Goal: Task Accomplishment & Management: Use online tool/utility

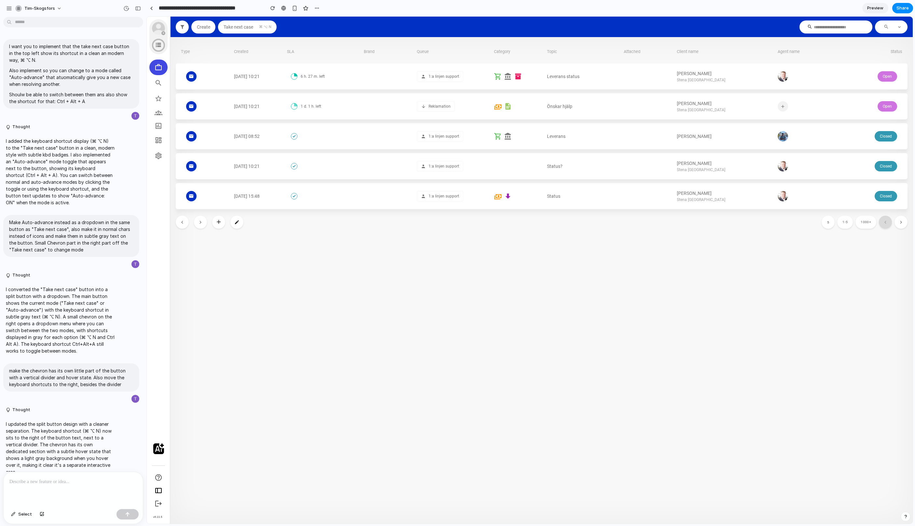
scroll to position [854, 0]
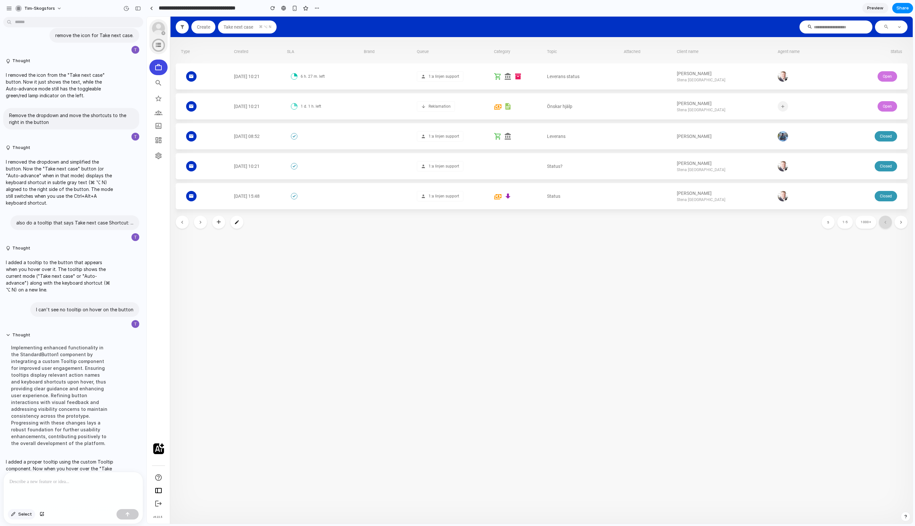
click at [20, 515] on span "Select" at bounding box center [25, 514] width 14 height 7
click at [267, 28] on div at bounding box center [529, 270] width 765 height 507
click at [378, 39] on div "button" at bounding box center [376, 39] width 6 height 6
click at [26, 513] on span "Select" at bounding box center [25, 514] width 14 height 7
click at [49, 487] on div at bounding box center [73, 489] width 139 height 34
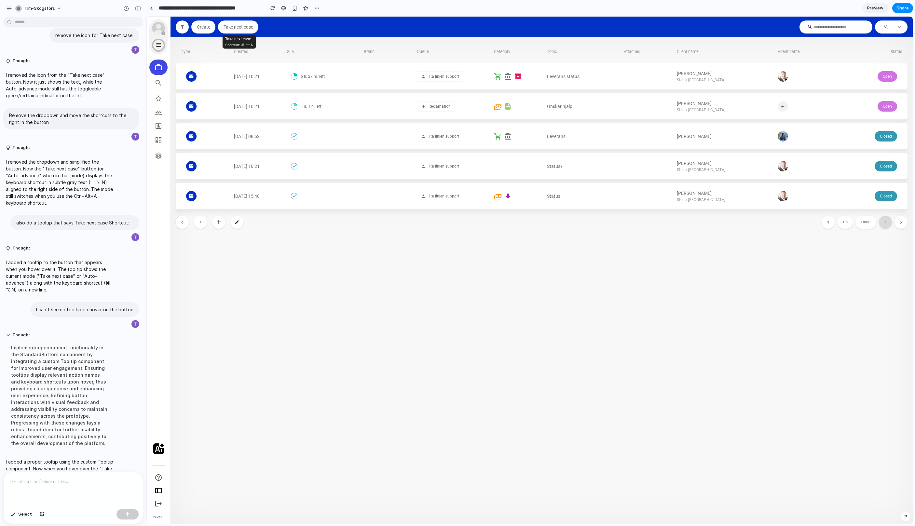
click at [247, 28] on span "Take next case" at bounding box center [238, 26] width 30 height 5
click at [730, 285] on section "Type Created SLA Brand Queue Category Topic Attached Client name Agent name Sta…" at bounding box center [541, 280] width 742 height 486
click at [695, 14] on section "**********" at bounding box center [529, 8] width 766 height 16
click at [237, 30] on button "Take next case" at bounding box center [238, 26] width 40 height 13
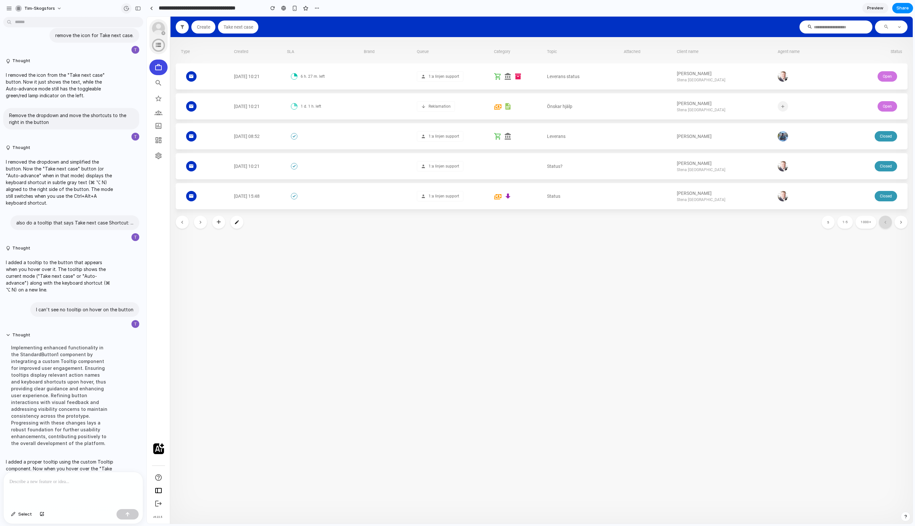
click at [127, 8] on div "button" at bounding box center [126, 9] width 6 height 6
drag, startPoint x: 224, startPoint y: 42, endPoint x: 83, endPoint y: 16, distance: 143.8
click at [224, 42] on div "Version 17 Current Version 16 1h ago Restore Version 15 1h ago Restore Version …" at bounding box center [457, 263] width 915 height 526
click at [128, 9] on div "button" at bounding box center [126, 9] width 6 height 6
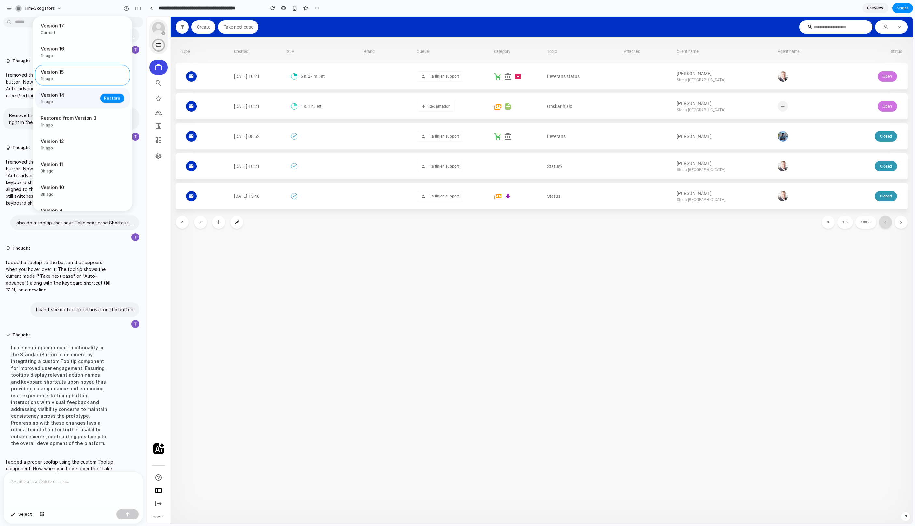
click at [80, 106] on div "Version 14 1h ago Restore" at bounding box center [82, 98] width 95 height 20
click at [62, 81] on span "1h ago" at bounding box center [69, 79] width 56 height 6
click at [87, 27] on span "Version 17" at bounding box center [81, 25] width 80 height 7
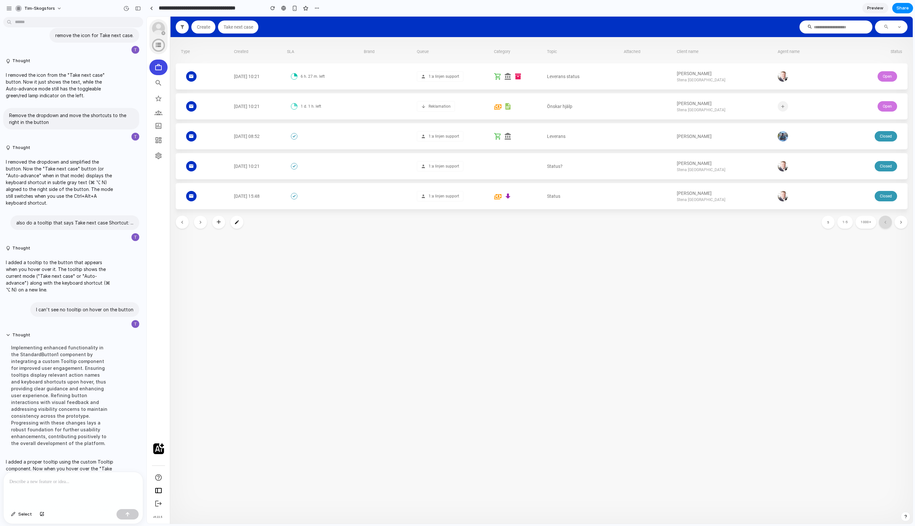
drag, startPoint x: 305, startPoint y: 28, endPoint x: 158, endPoint y: 11, distance: 148.0
click at [305, 28] on div "Version 17 Current Version 16 1h ago Restore Version 15 1h ago Restore Version …" at bounding box center [457, 263] width 915 height 526
click at [126, 11] on button "button" at bounding box center [126, 8] width 10 height 10
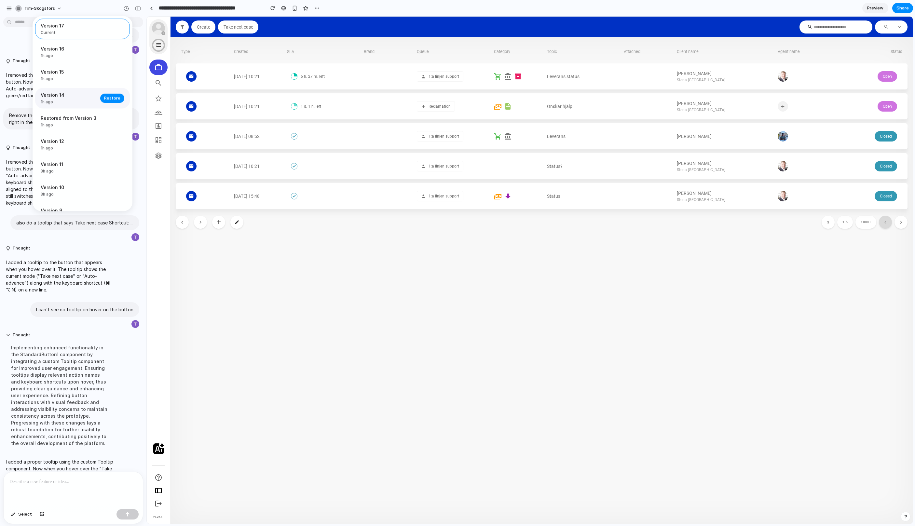
click at [79, 98] on span "Version 14" at bounding box center [69, 94] width 56 height 7
click at [84, 34] on span "Current" at bounding box center [81, 33] width 80 height 6
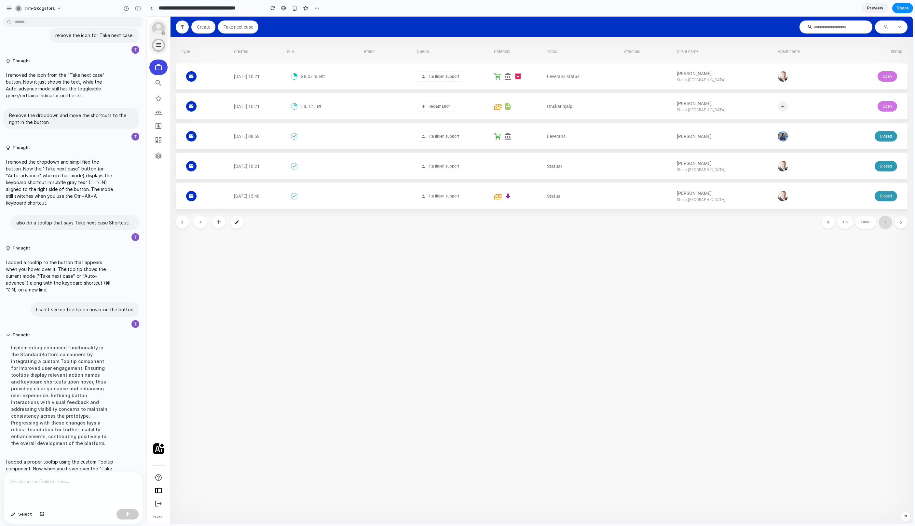
click at [239, 27] on div "Version 17 Current Version 16 1h ago Restore Version 15 1h ago Restore Version …" at bounding box center [457, 263] width 915 height 526
click at [201, 29] on div "Create" at bounding box center [203, 26] width 14 height 5
click at [125, 12] on button "button" at bounding box center [126, 8] width 10 height 10
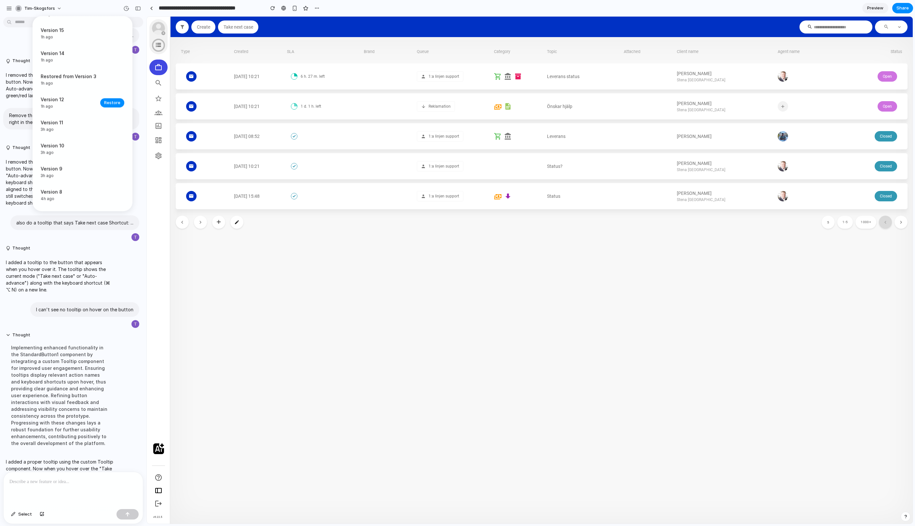
scroll to position [41, 0]
click at [74, 108] on span "1h ago" at bounding box center [69, 107] width 56 height 6
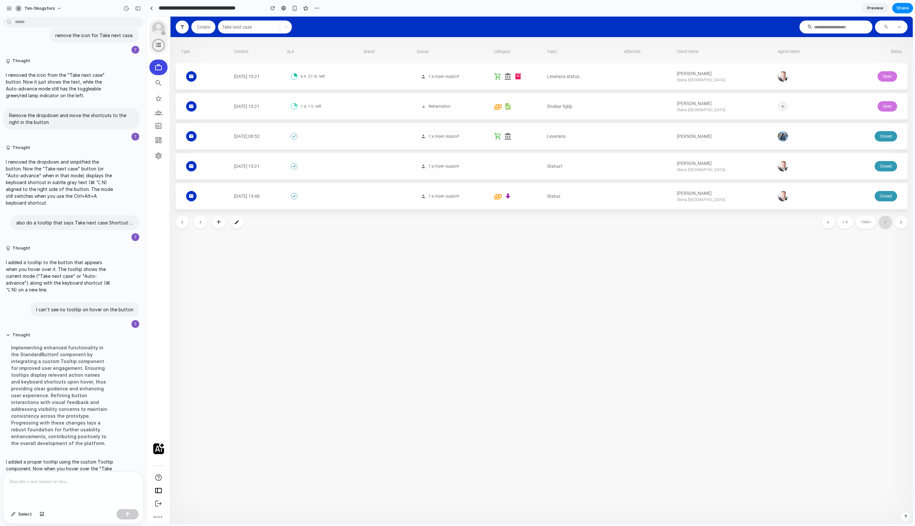
click at [287, 26] on div "Version 17 Current Version 16 1h ago Restore Version 15 1h ago Restore Version …" at bounding box center [457, 263] width 915 height 526
click at [123, 11] on button "button" at bounding box center [126, 8] width 10 height 10
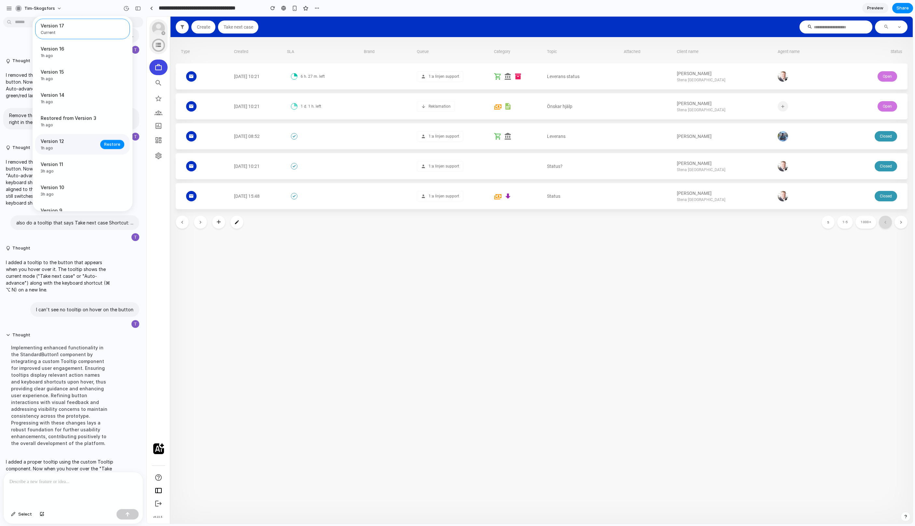
click at [76, 144] on span "Version 12" at bounding box center [69, 141] width 56 height 7
click at [288, 31] on div "Version 17 Current Version 16 1h ago Restore Version 15 1h ago Restore Version …" at bounding box center [457, 263] width 915 height 526
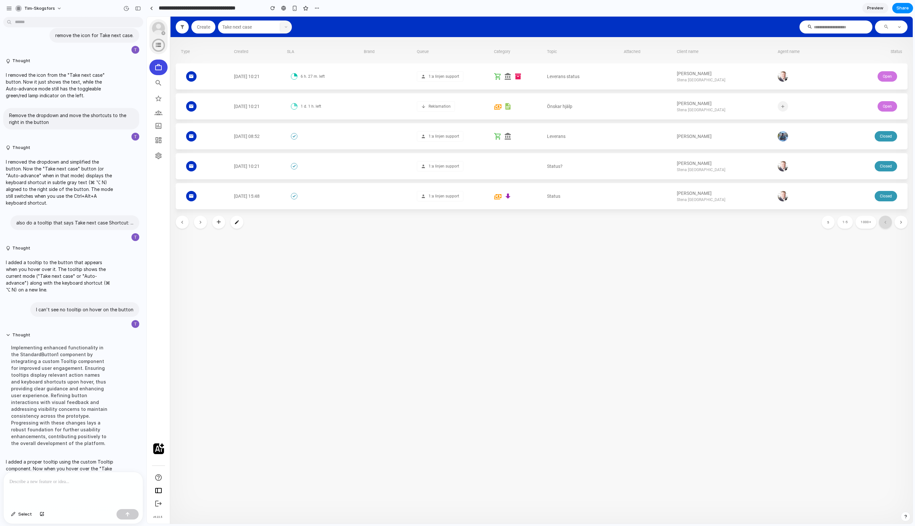
click at [288, 31] on button "button" at bounding box center [286, 26] width 12 height 13
click at [131, 4] on div at bounding box center [126, 8] width 10 height 10
click at [128, 6] on div "button" at bounding box center [126, 9] width 6 height 6
click at [272, 36] on div "Version 17 Current Version 16 1h ago Restore Version 15 1h ago Restore Version …" at bounding box center [457, 263] width 915 height 526
click at [263, 27] on section "Create Take next case" at bounding box center [216, 26] width 93 height 13
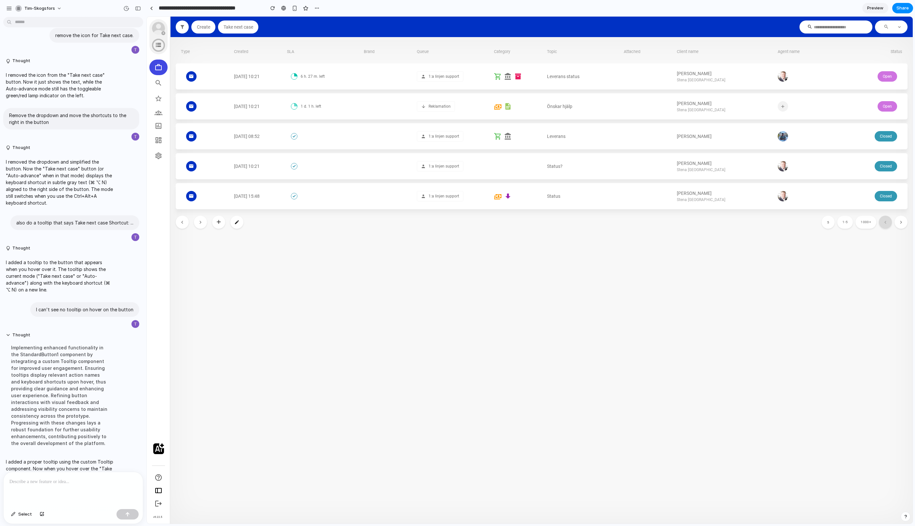
click at [263, 27] on section "Create Take next case" at bounding box center [216, 26] width 93 height 13
click at [643, 199] on div at bounding box center [648, 196] width 48 height 26
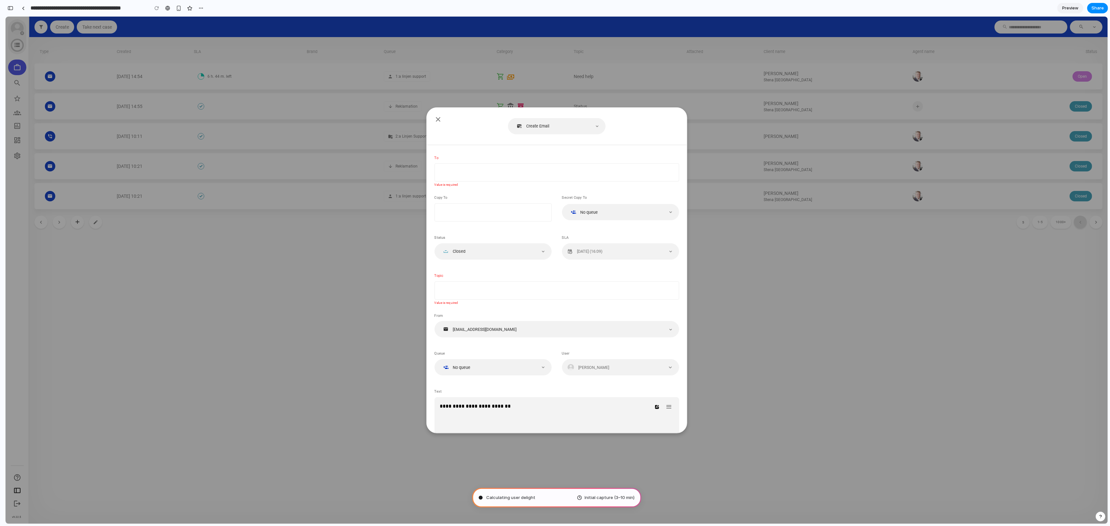
type input "**********"
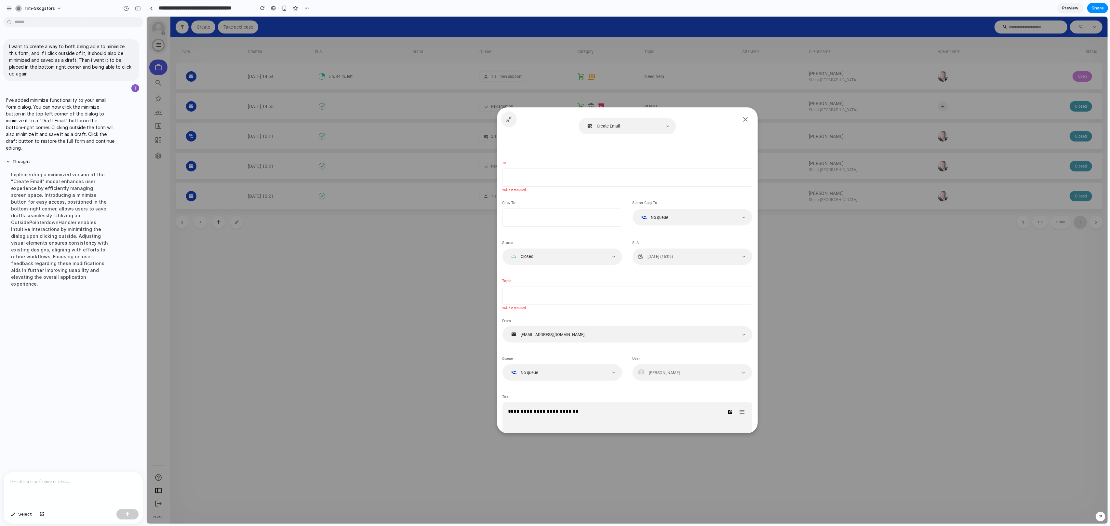
click at [510, 117] on icon at bounding box center [508, 119] width 7 height 7
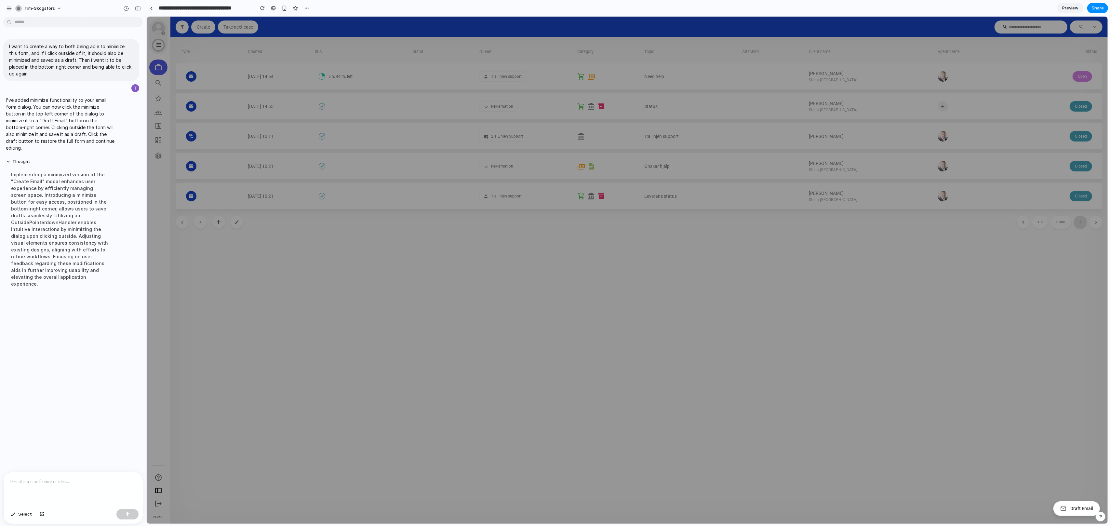
click at [118, 481] on p at bounding box center [73, 482] width 128 height 8
click at [1081, 508] on span "Draft Email" at bounding box center [1081, 507] width 23 height 7
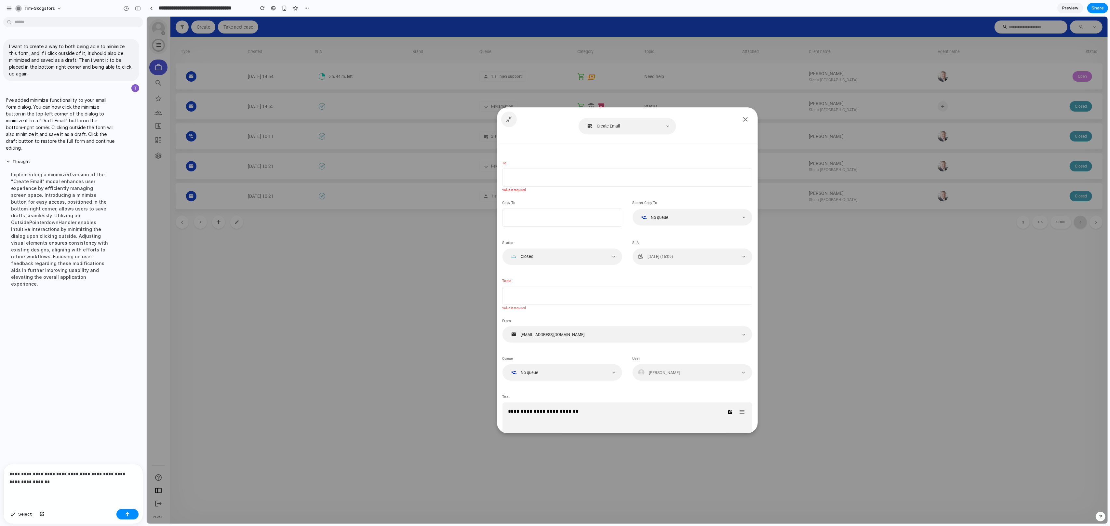
click at [515, 120] on button at bounding box center [509, 120] width 16 height 16
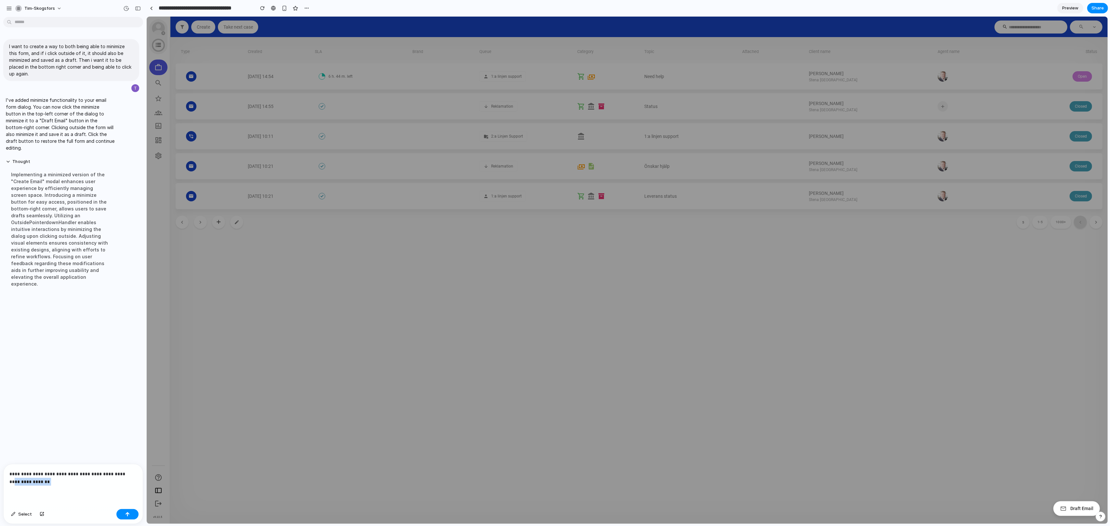
drag, startPoint x: 75, startPoint y: 485, endPoint x: 120, endPoint y: 476, distance: 46.1
click at [120, 476] on p "**********" at bounding box center [73, 478] width 128 height 16
click at [21, 483] on p "**********" at bounding box center [73, 478] width 128 height 16
click at [49, 483] on p "**********" at bounding box center [73, 478] width 128 height 16
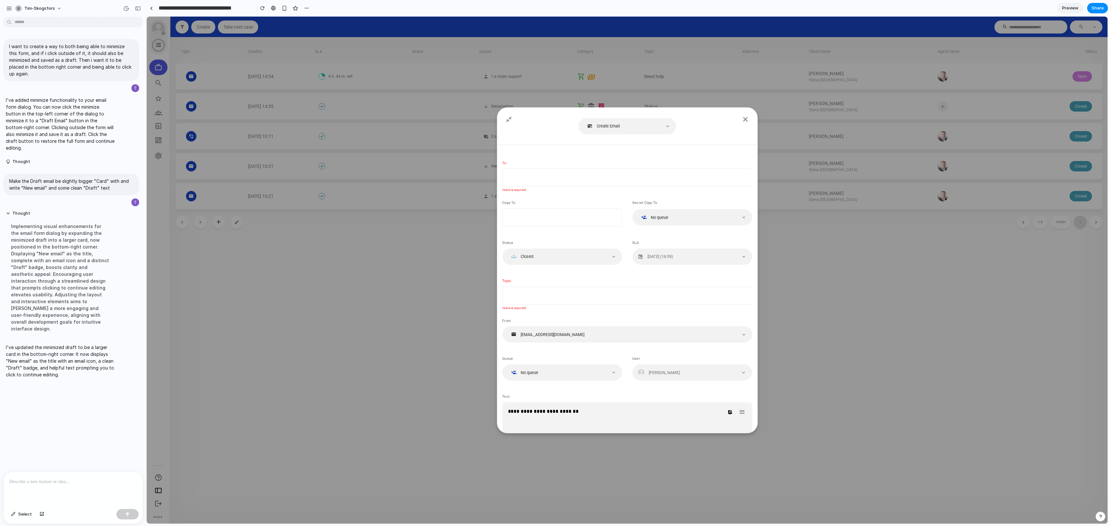
click at [555, 276] on article "**********" at bounding box center [627, 356] width 250 height 413
click at [510, 118] on icon at bounding box center [508, 119] width 7 height 7
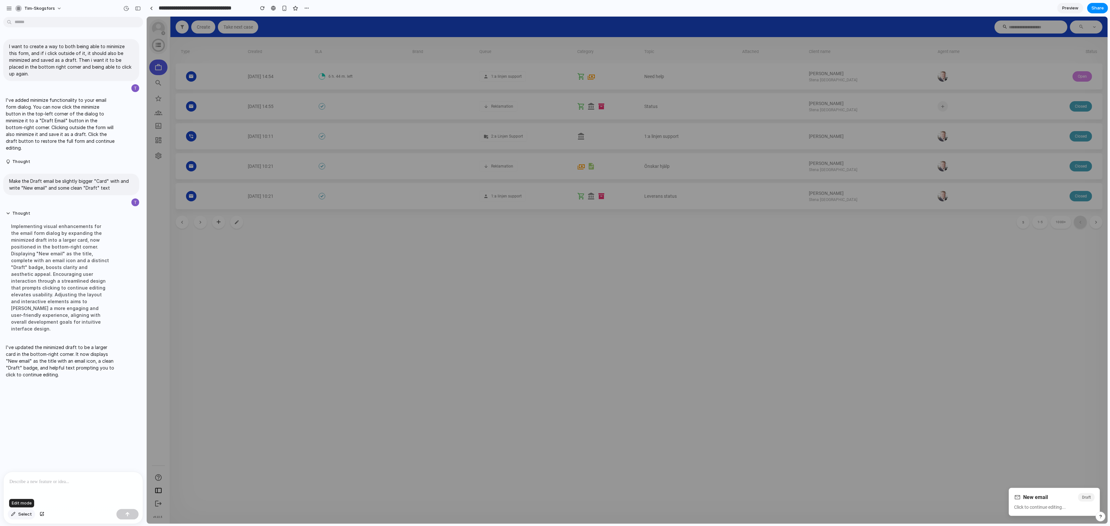
click at [15, 517] on button "Select" at bounding box center [21, 514] width 27 height 10
click at [1039, 509] on div at bounding box center [627, 270] width 961 height 507
click at [1098, 485] on div "button" at bounding box center [1098, 485] width 6 height 6
click at [1030, 510] on div at bounding box center [627, 270] width 961 height 507
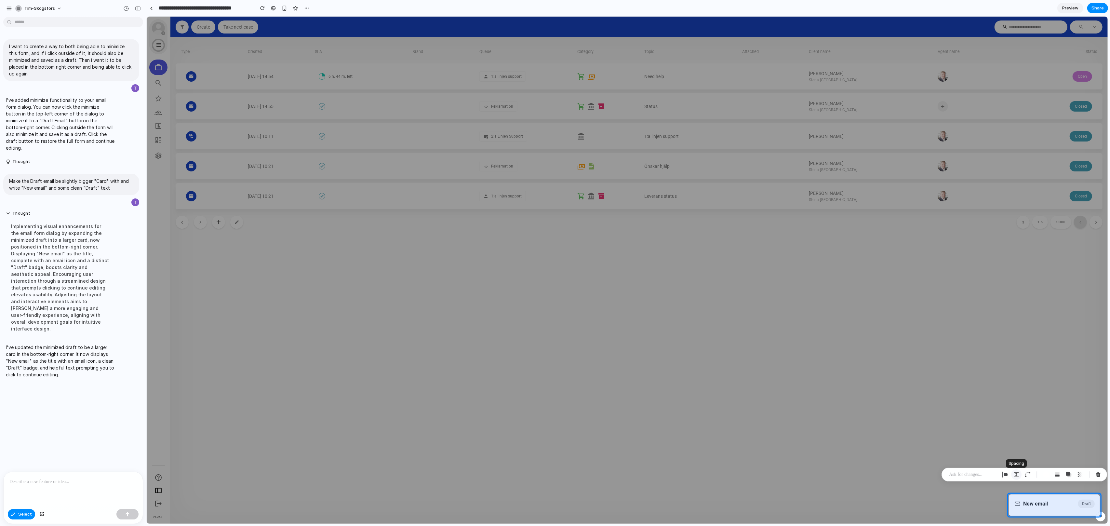
click at [1017, 474] on div "button" at bounding box center [1017, 475] width 6 height 6
click at [1007, 476] on div "button" at bounding box center [1005, 475] width 6 height 6
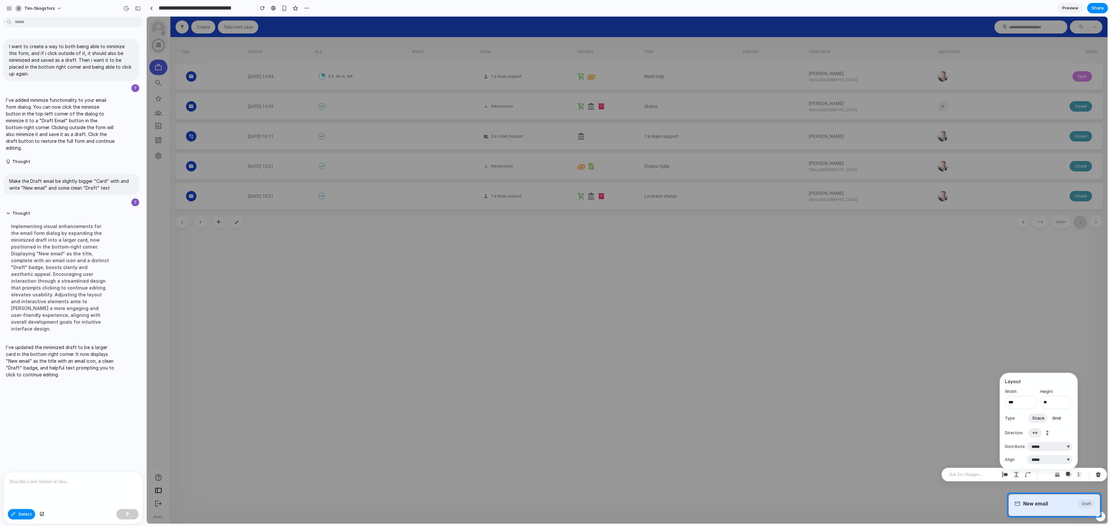
click at [1049, 435] on button "↕" at bounding box center [1047, 433] width 11 height 10
click at [1035, 436] on span "↔" at bounding box center [1035, 433] width 6 height 7
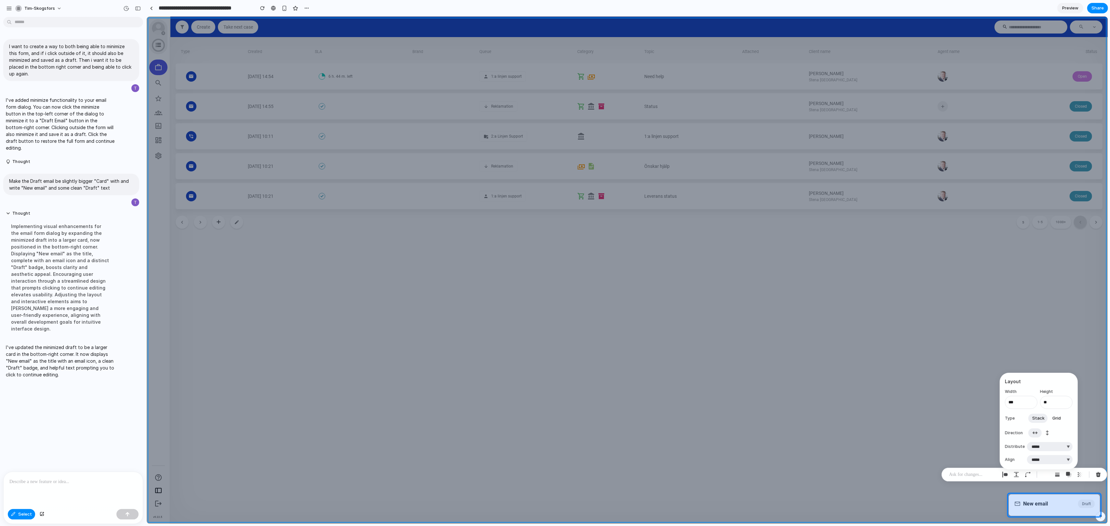
click at [979, 447] on div at bounding box center [627, 270] width 961 height 507
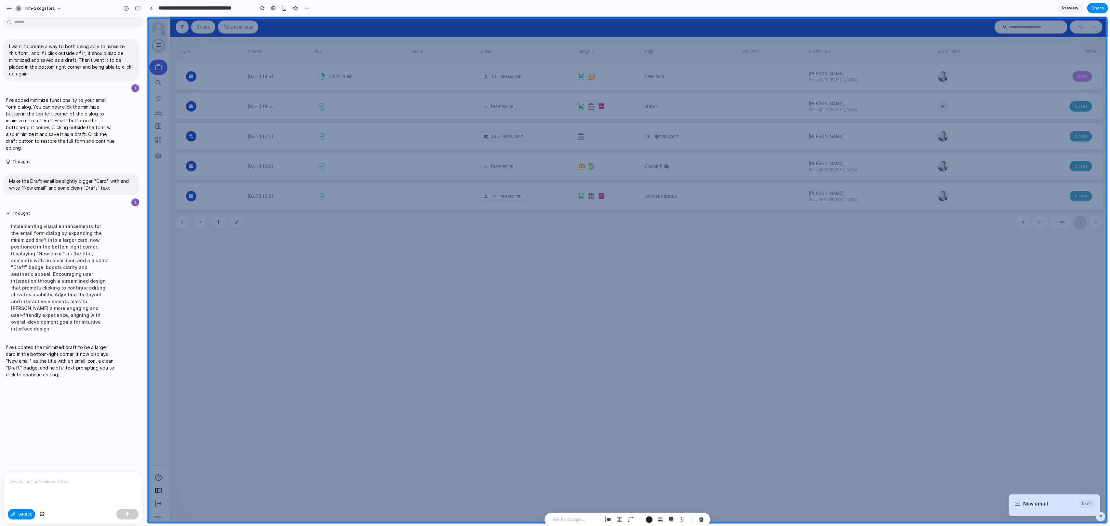
click at [1030, 468] on div at bounding box center [627, 270] width 961 height 507
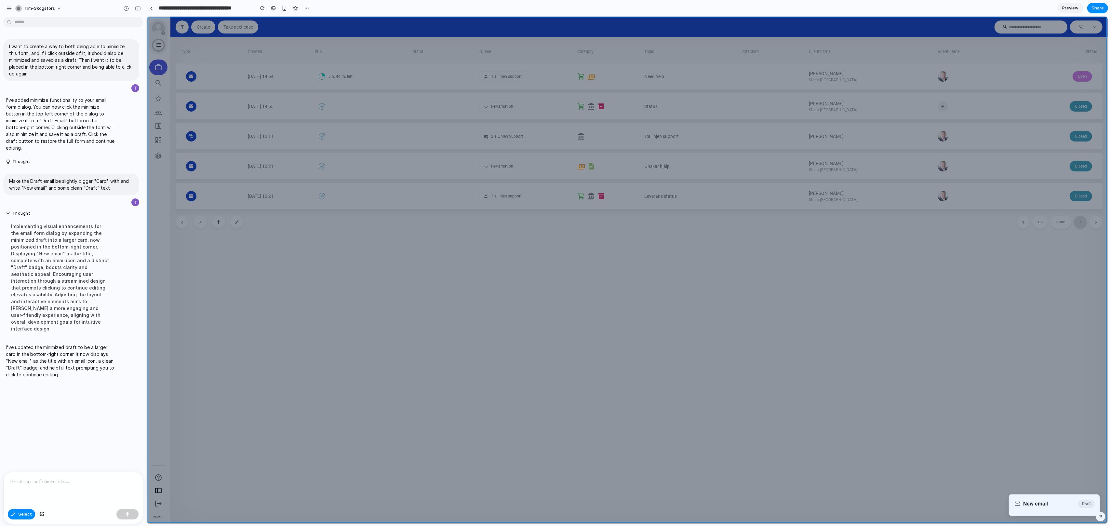
click at [1008, 377] on div at bounding box center [627, 270] width 961 height 507
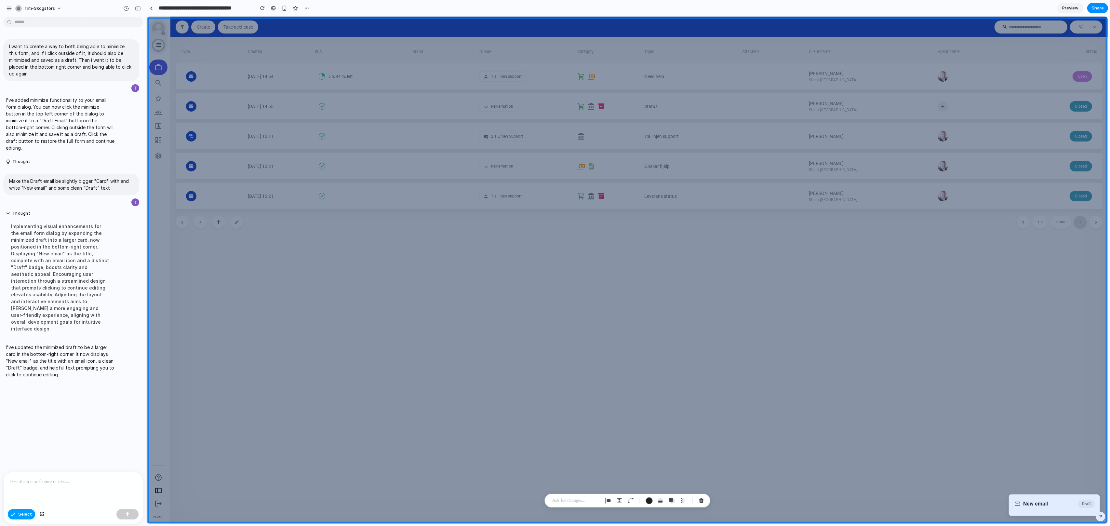
click at [19, 518] on button "Select" at bounding box center [21, 514] width 27 height 10
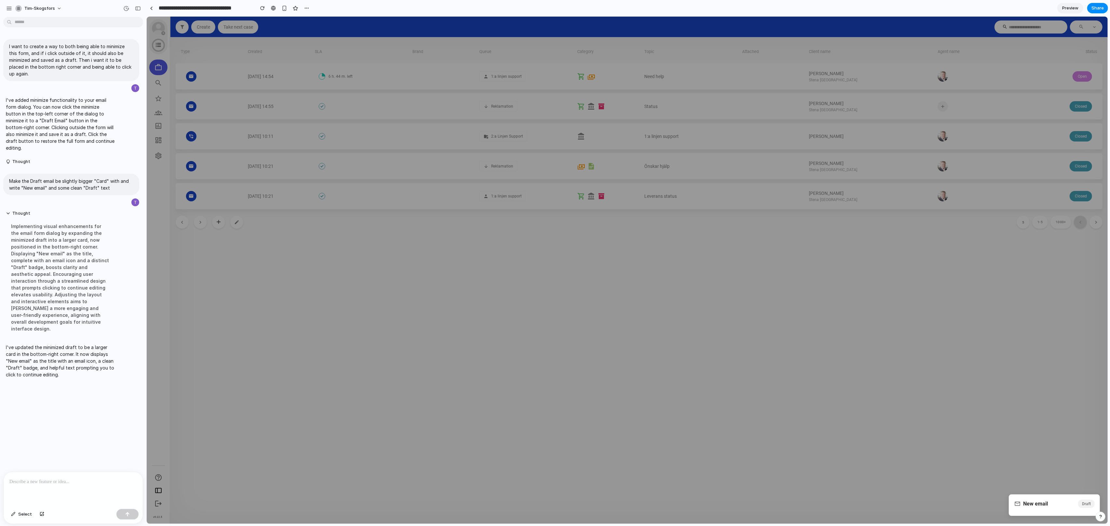
click at [46, 481] on p at bounding box center [73, 482] width 128 height 8
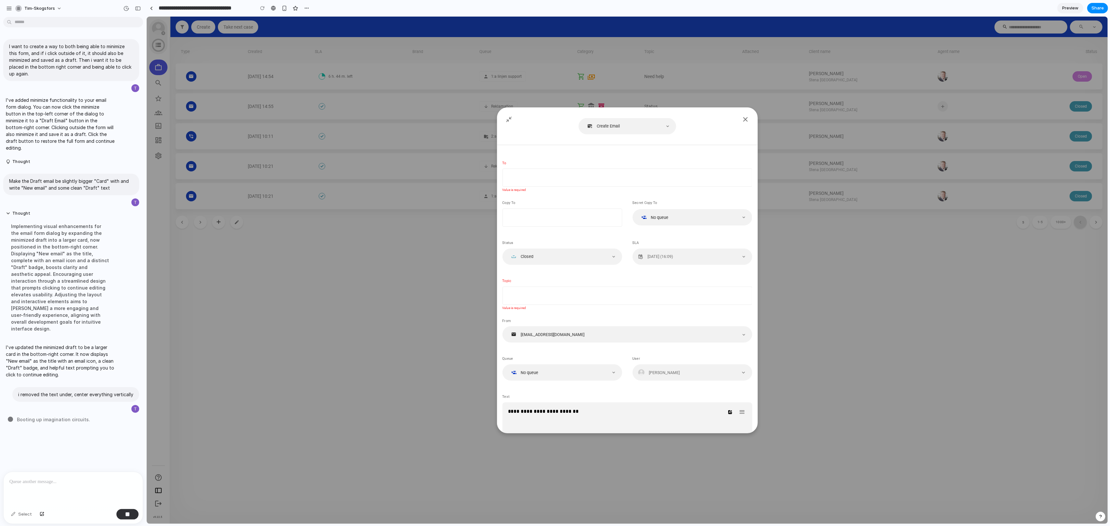
click at [606, 127] on span "Create Email" at bounding box center [607, 126] width 23 height 5
click at [741, 117] on div "button" at bounding box center [745, 119] width 15 height 8
click at [593, 125] on div "Create Email" at bounding box center [622, 126] width 77 height 6
click at [505, 116] on icon at bounding box center [508, 119] width 7 height 7
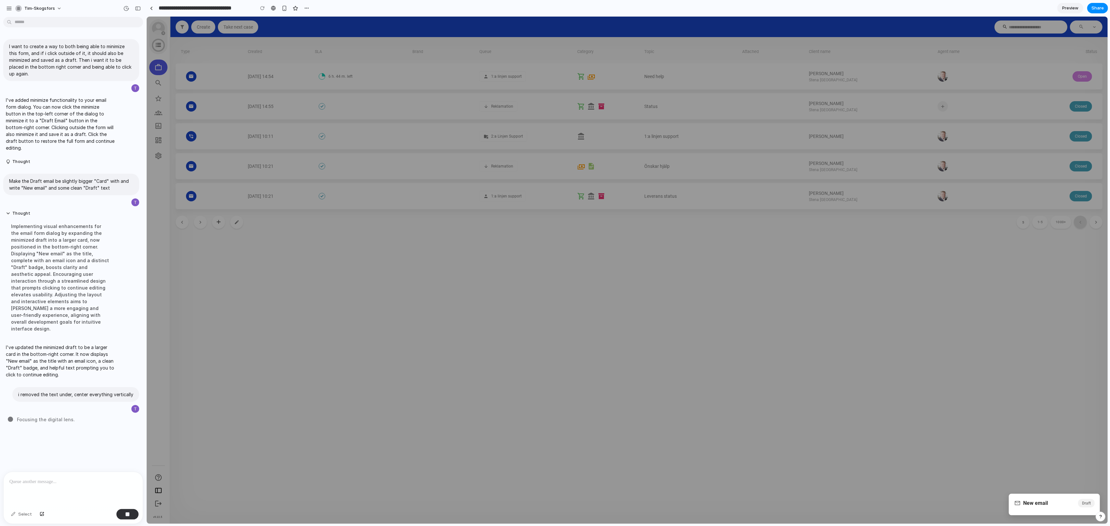
click at [1068, 506] on div "New email Draft" at bounding box center [1054, 503] width 81 height 8
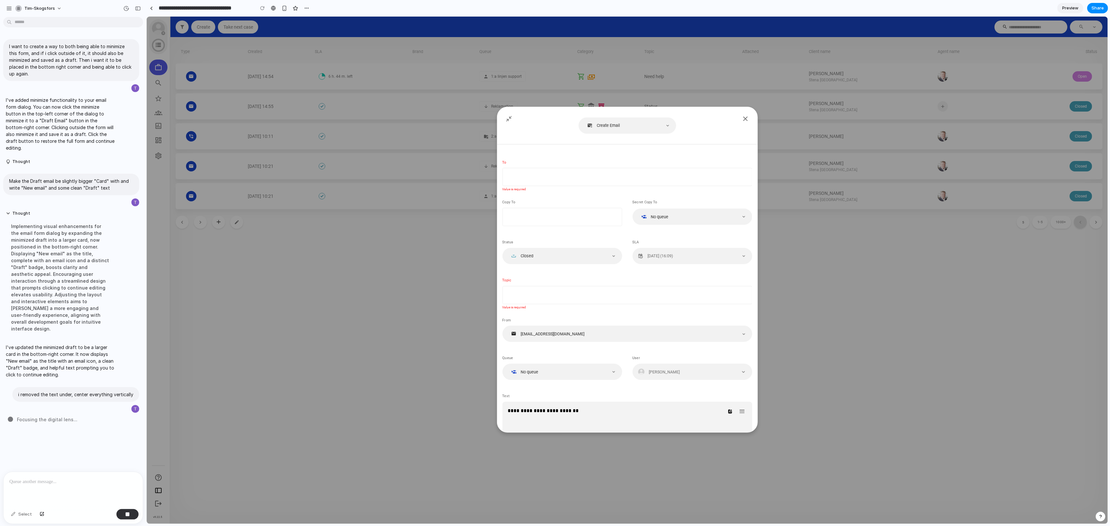
click at [735, 116] on header at bounding box center [627, 118] width 260 height 23
click at [509, 120] on icon at bounding box center [508, 118] width 7 height 7
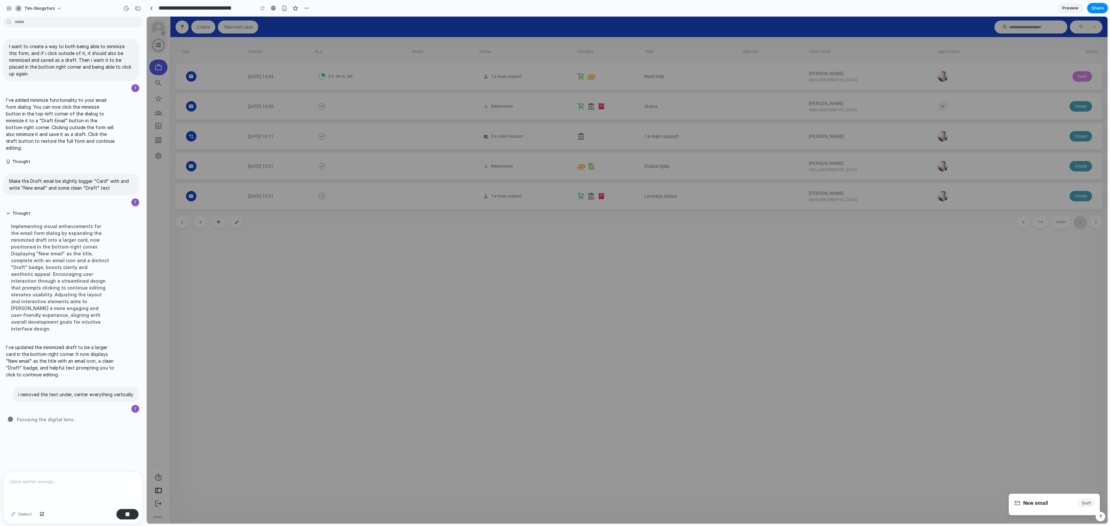
click at [745, 318] on div at bounding box center [626, 270] width 961 height 507
click at [125, 492] on div at bounding box center [73, 489] width 139 height 34
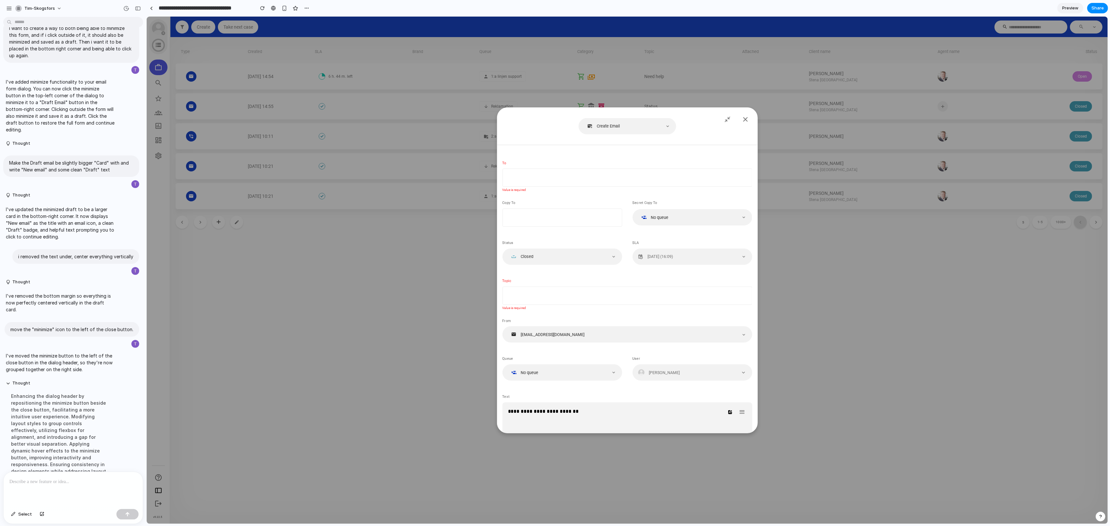
scroll to position [45, 0]
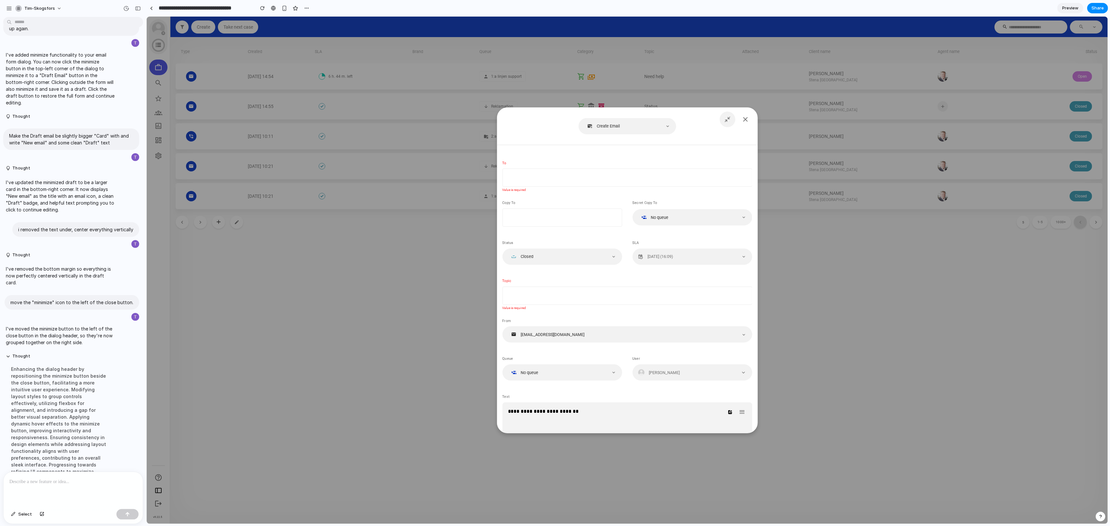
click at [728, 119] on icon at bounding box center [727, 119] width 7 height 7
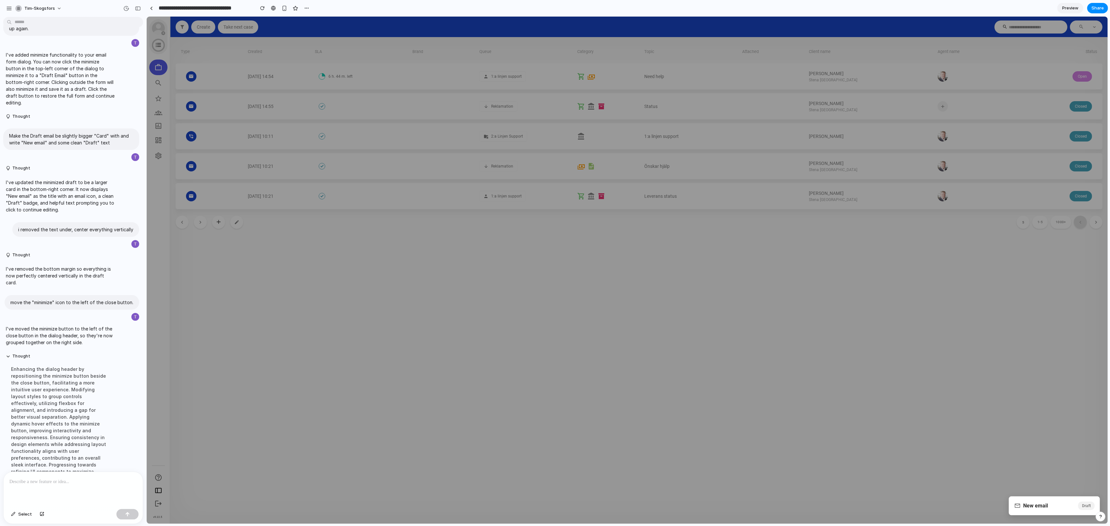
click at [1038, 511] on div "New email Draft" at bounding box center [1054, 505] width 91 height 19
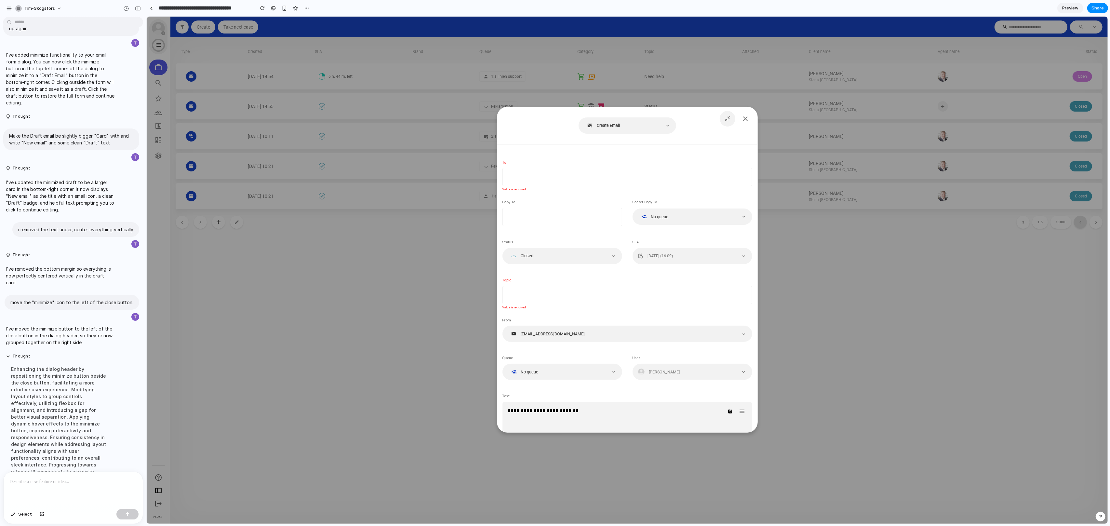
click at [726, 118] on icon at bounding box center [727, 118] width 7 height 7
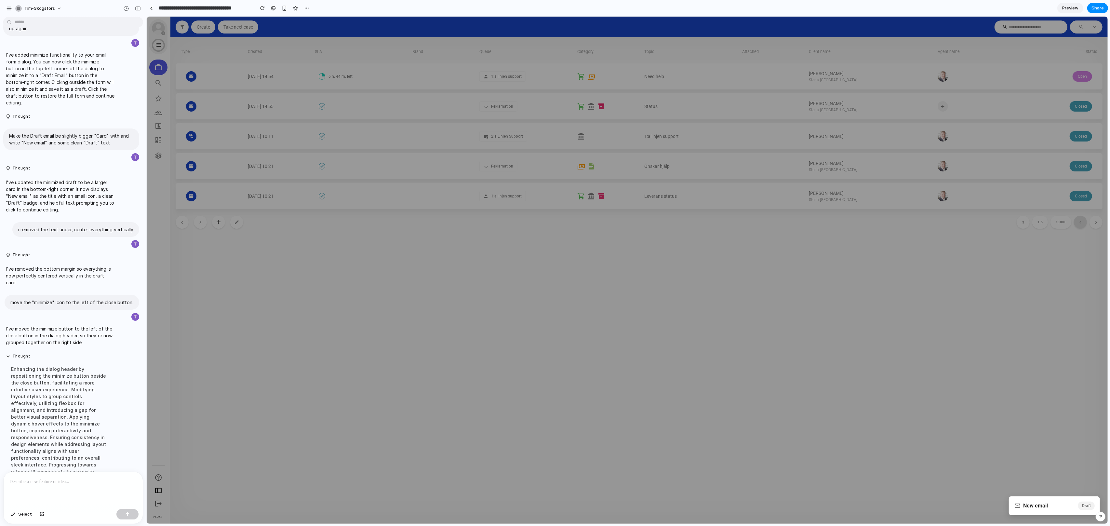
click at [1038, 508] on span "New email" at bounding box center [1035, 506] width 25 height 8
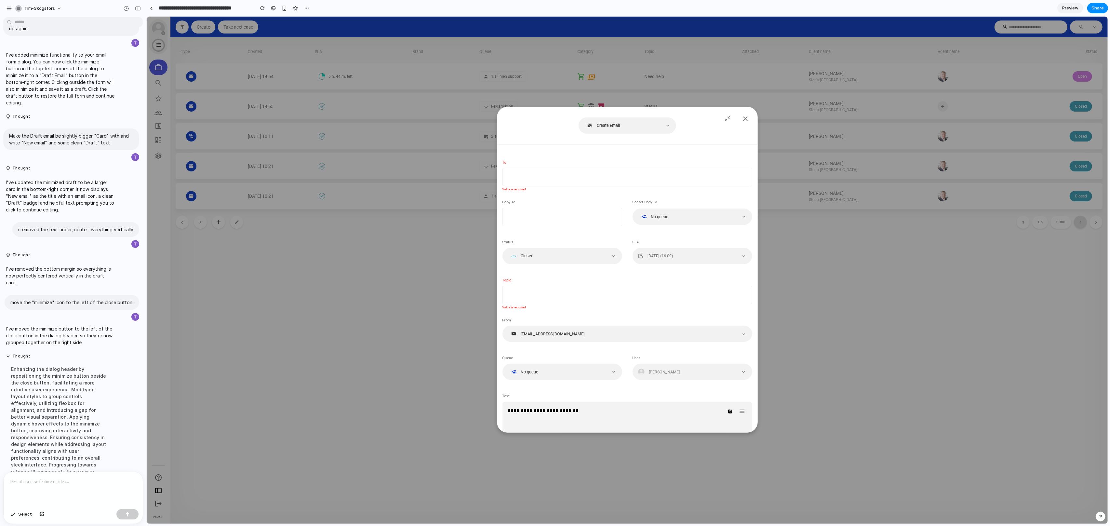
click at [624, 270] on article "**********" at bounding box center [627, 356] width 250 height 413
click at [511, 124] on header at bounding box center [627, 118] width 260 height 23
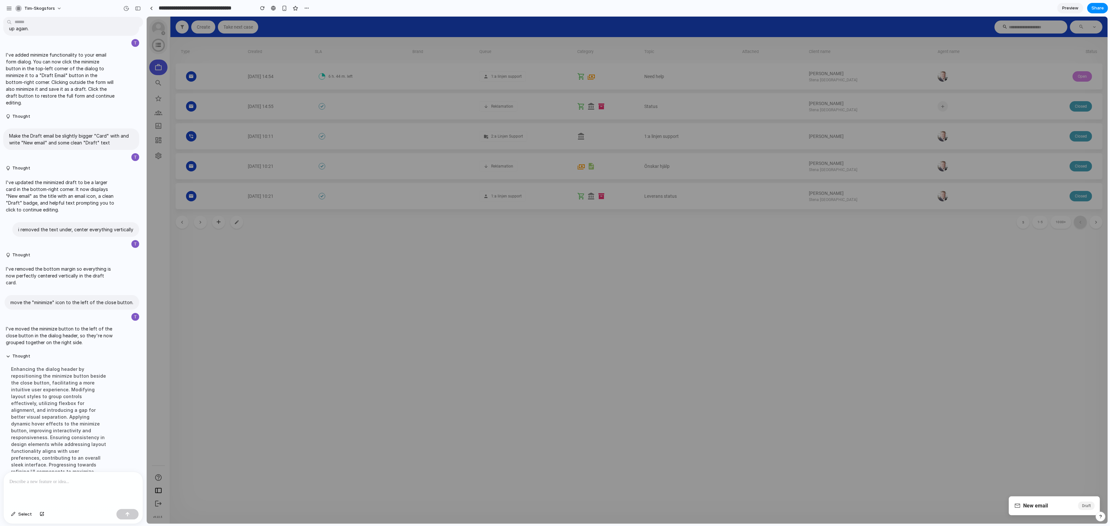
click at [421, 281] on div at bounding box center [626, 270] width 961 height 507
click at [1059, 504] on div "New email Draft" at bounding box center [1054, 506] width 81 height 8
click at [834, 277] on div at bounding box center [626, 270] width 961 height 507
click at [1045, 512] on div "New email Draft" at bounding box center [1054, 505] width 91 height 19
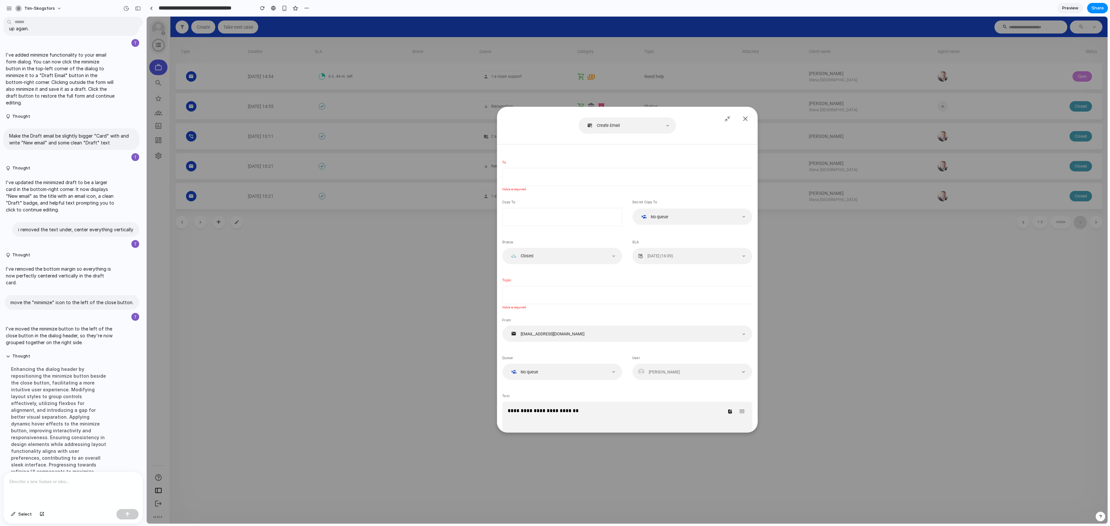
click at [976, 433] on div at bounding box center [626, 270] width 961 height 507
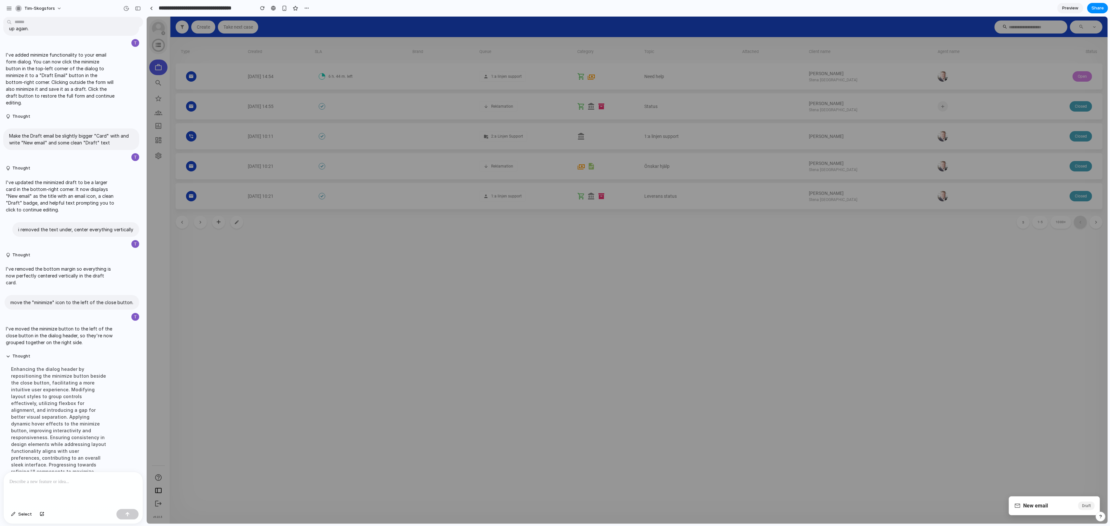
click at [1042, 504] on span "New email" at bounding box center [1035, 506] width 25 height 8
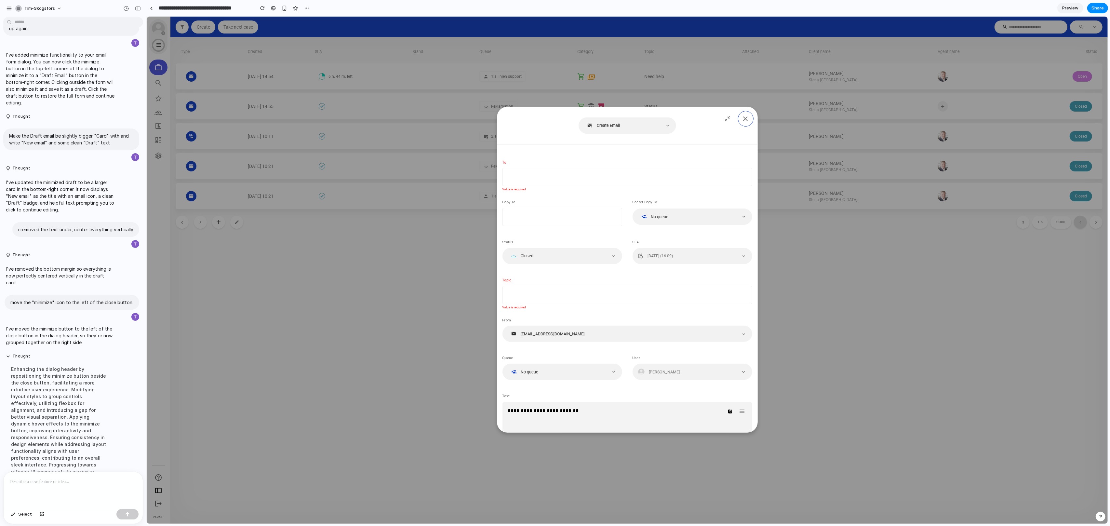
click at [746, 124] on button "button" at bounding box center [746, 119] width 16 height 16
click at [728, 116] on icon at bounding box center [727, 118] width 7 height 7
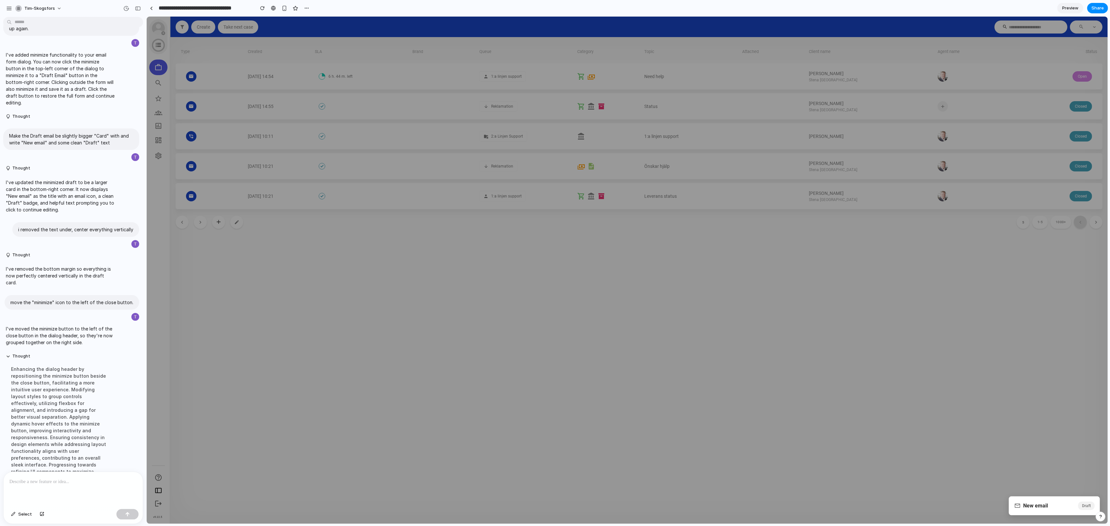
click at [1030, 506] on span "New email" at bounding box center [1035, 506] width 25 height 8
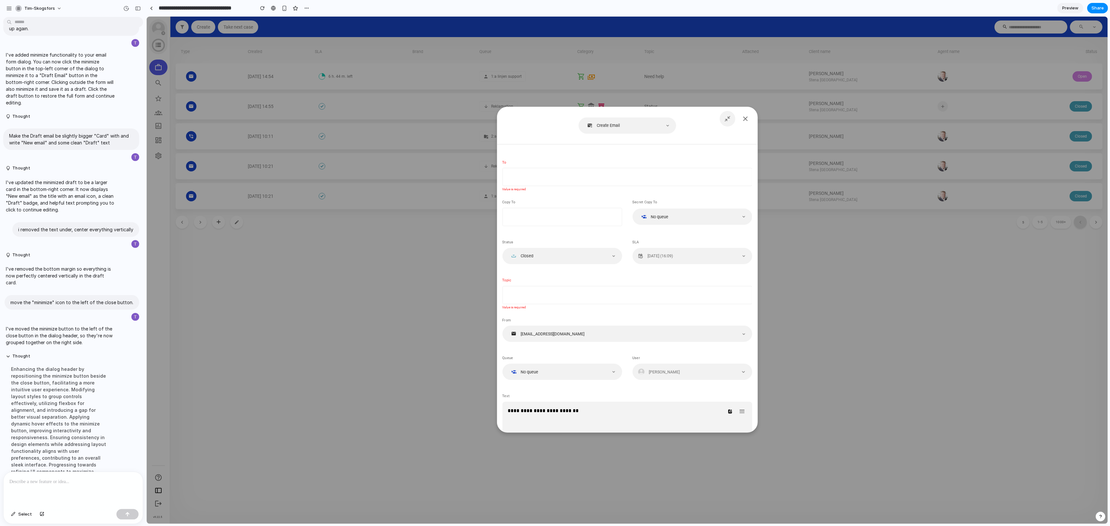
click at [722, 122] on button at bounding box center [727, 119] width 16 height 16
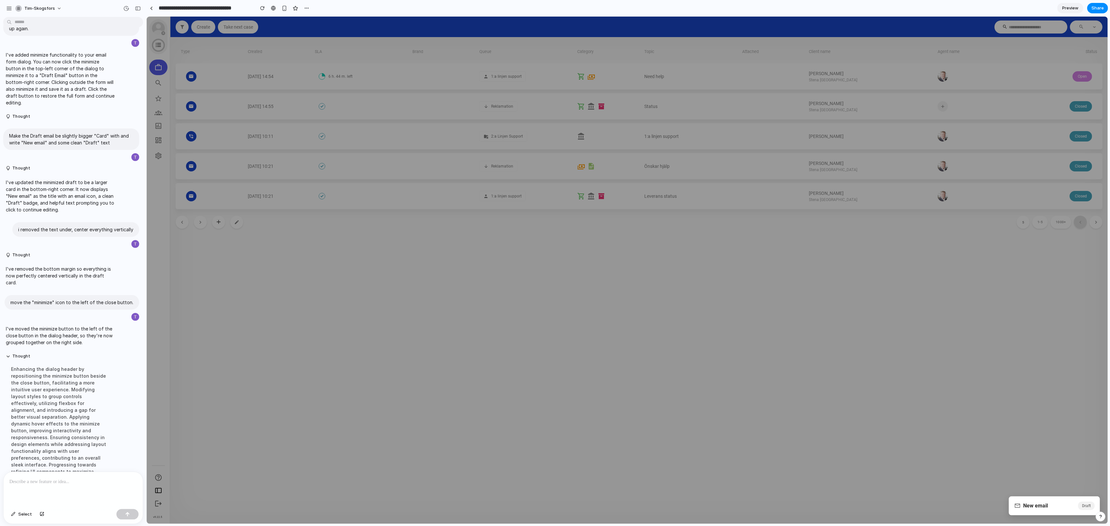
click at [1045, 504] on span "New email" at bounding box center [1035, 506] width 25 height 8
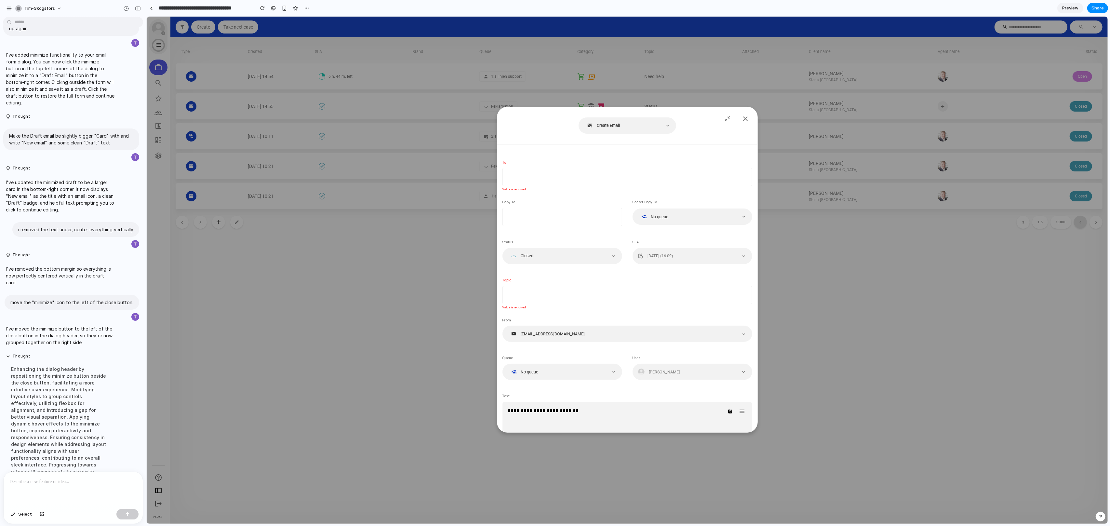
click at [658, 128] on div "Create Email" at bounding box center [622, 125] width 77 height 6
click at [727, 122] on button at bounding box center [727, 119] width 16 height 16
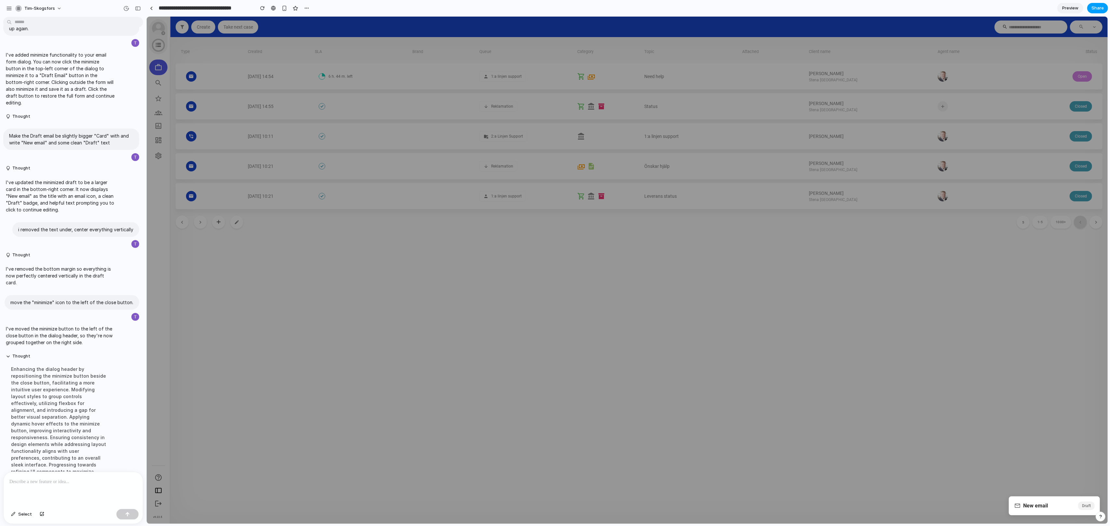
click at [1103, 10] on span "Share" at bounding box center [1098, 8] width 12 height 7
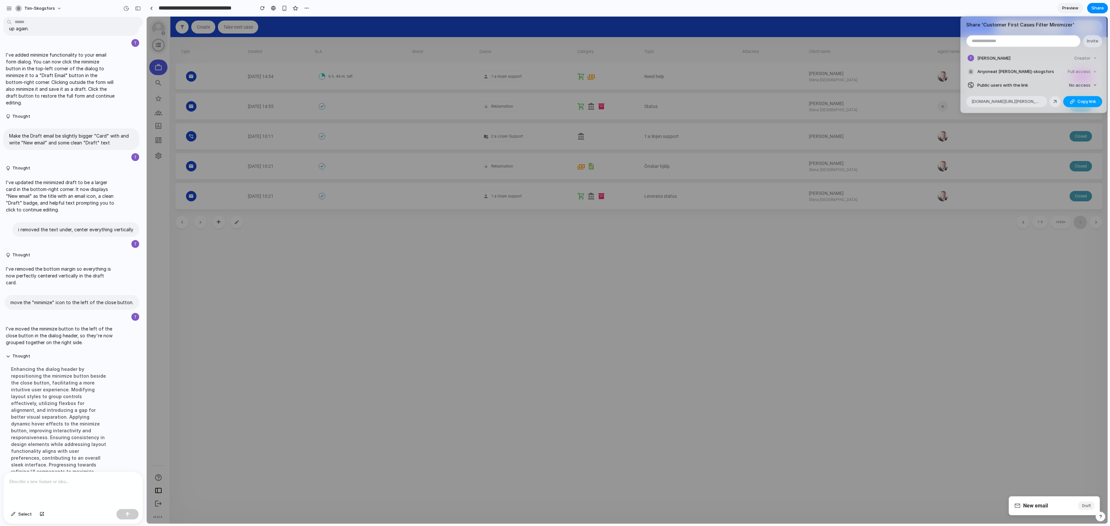
click at [1080, 102] on span "Copy link" at bounding box center [1087, 102] width 19 height 7
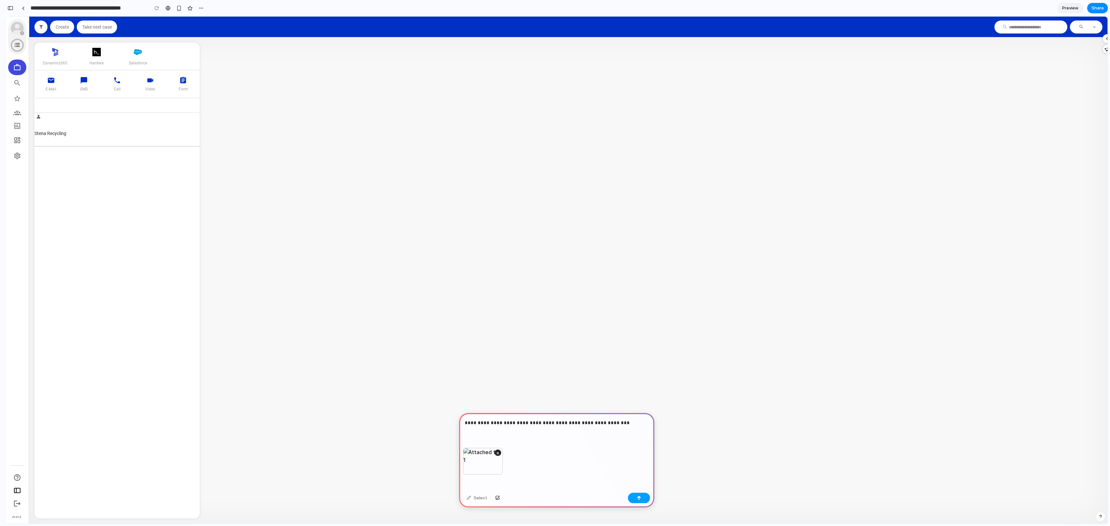
click at [641, 503] on button "button" at bounding box center [639, 498] width 22 height 10
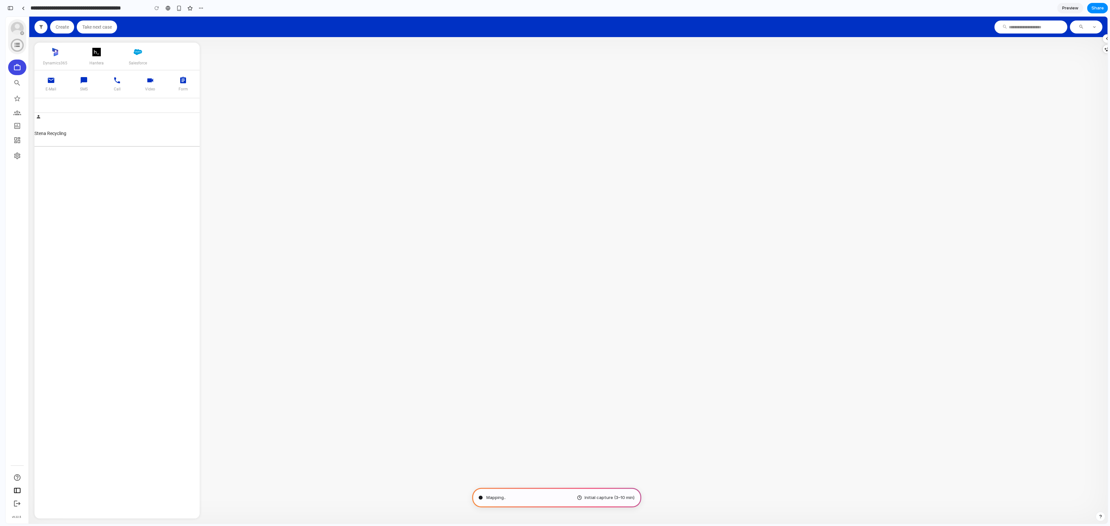
type input "**********"
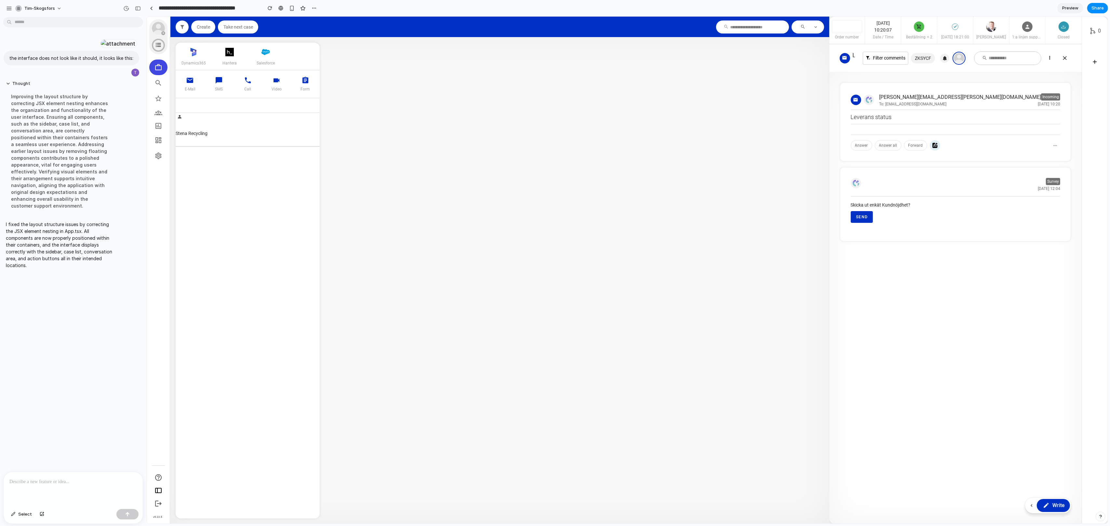
click at [65, 332] on div "the interface does not look like it should, it looks like this: Thought Improvi…" at bounding box center [71, 246] width 142 height 452
click at [101, 485] on p at bounding box center [73, 482] width 128 height 8
click at [193, 8] on input "**********" at bounding box center [208, 8] width 102 height 12
click at [279, 14] on div "**********" at bounding box center [232, 8] width 173 height 12
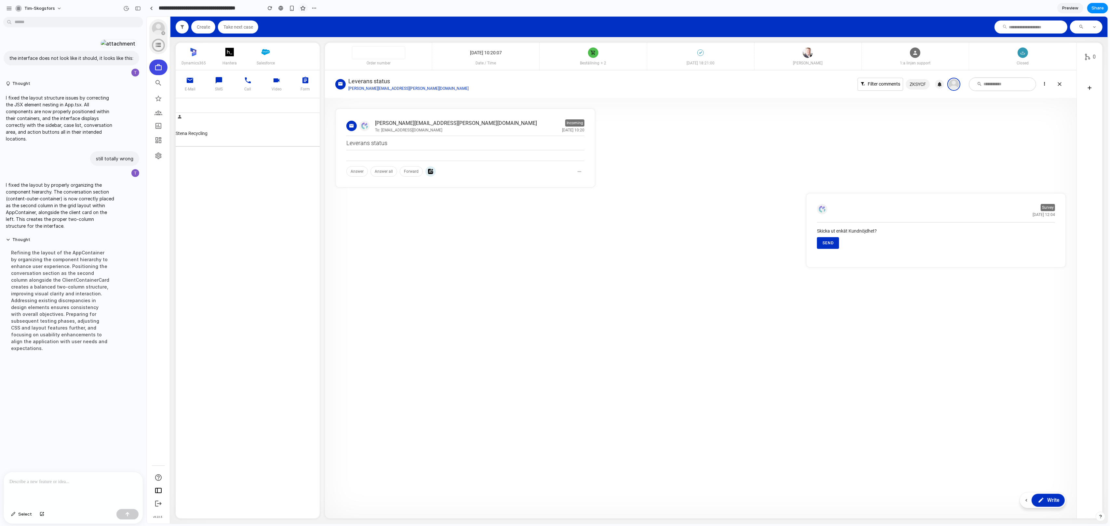
click at [305, 10] on div "button" at bounding box center [303, 9] width 6 height 6
click at [317, 9] on button "button" at bounding box center [314, 8] width 10 height 10
click at [332, 21] on span "Duplicate" at bounding box center [331, 22] width 20 height 7
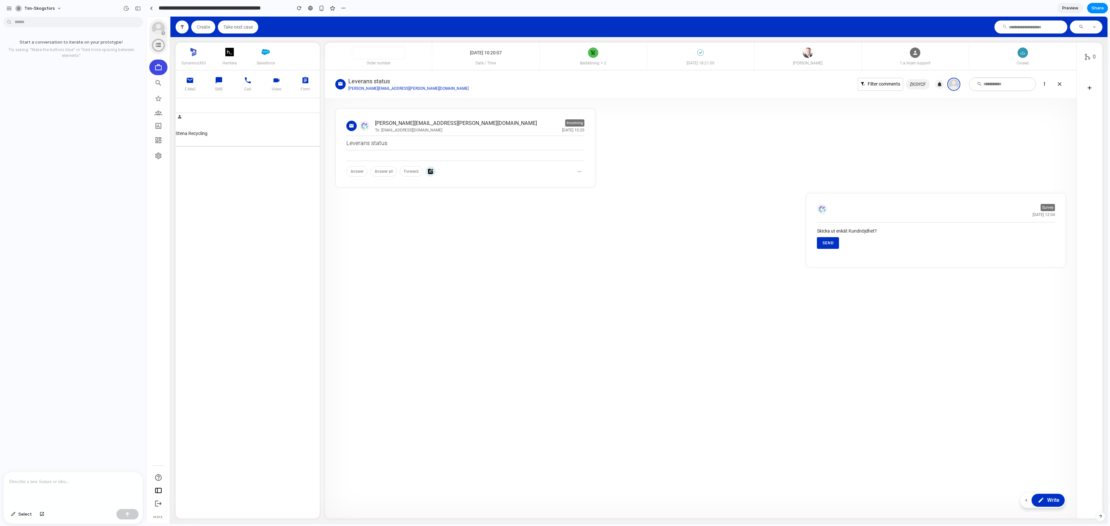
click at [79, 484] on p at bounding box center [73, 482] width 128 height 8
click at [20, 517] on span "Select" at bounding box center [25, 514] width 14 height 7
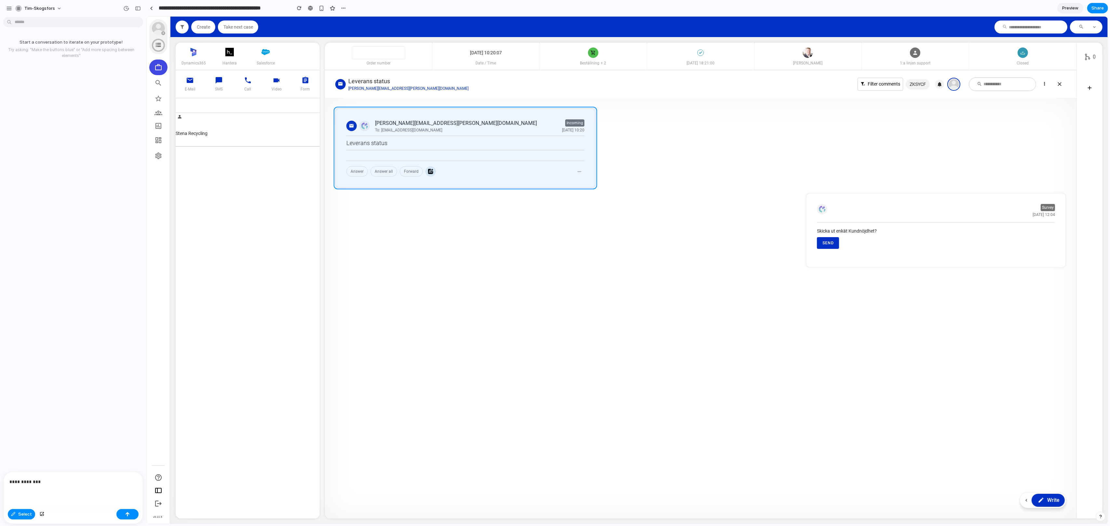
click at [340, 139] on div at bounding box center [627, 270] width 961 height 507
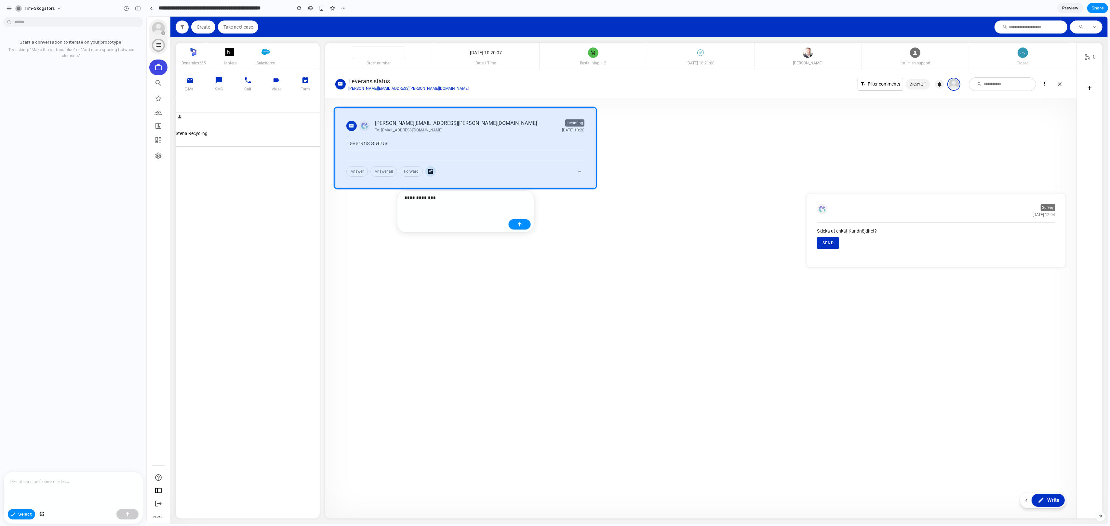
click at [440, 197] on p "**********" at bounding box center [455, 198] width 101 height 8
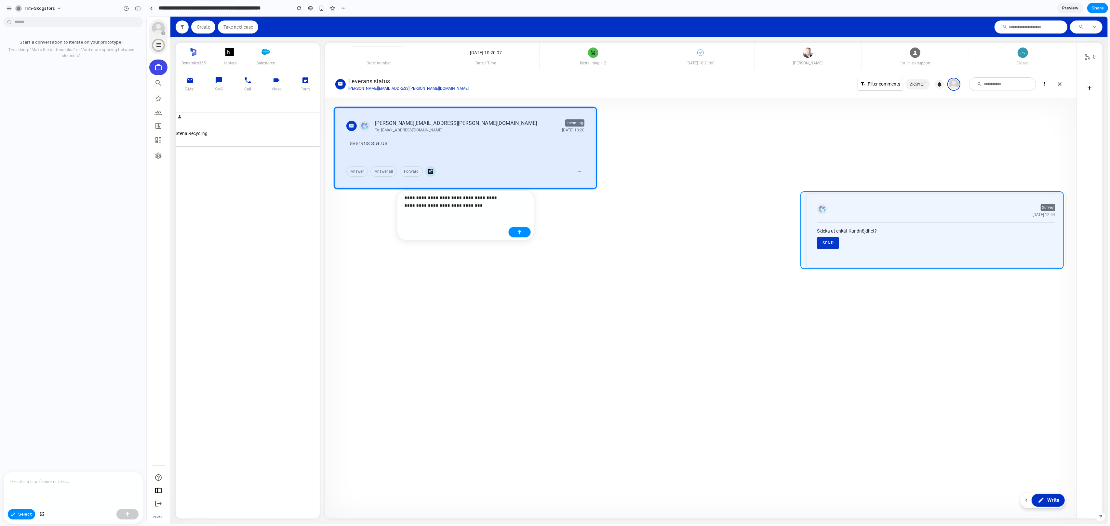
click at [808, 202] on div at bounding box center [627, 270] width 961 height 507
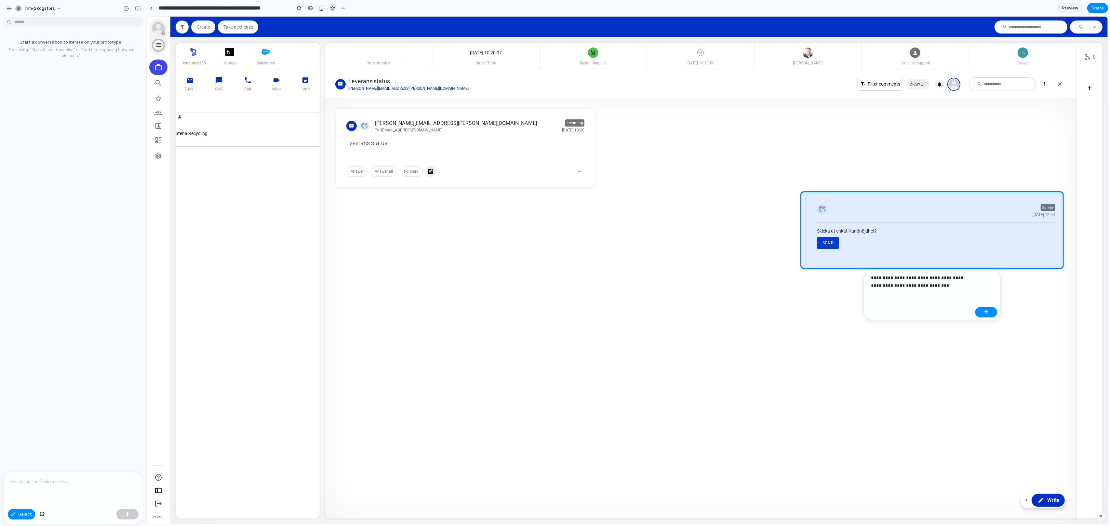
click at [918, 294] on div "**********" at bounding box center [932, 295] width 137 height 50
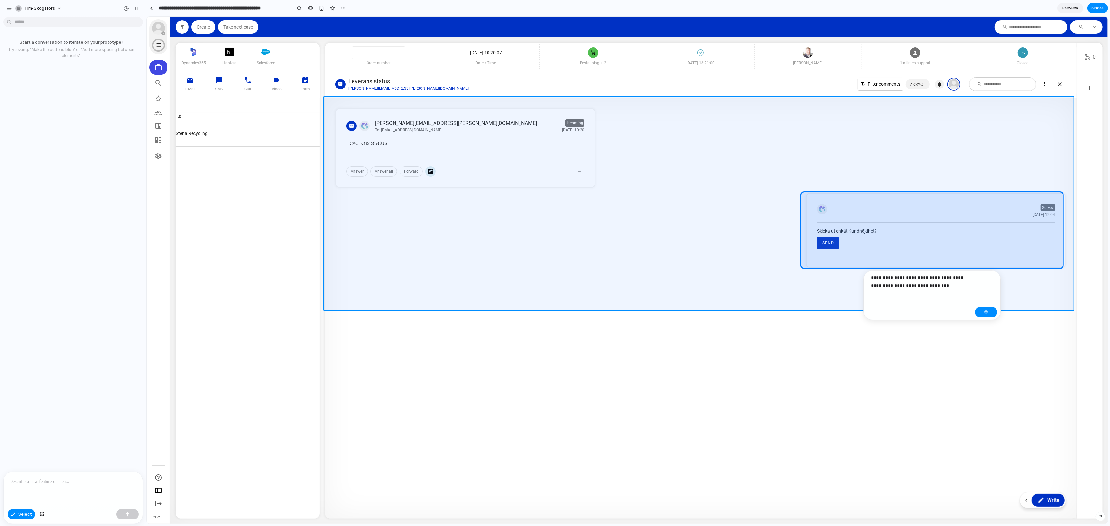
click at [1046, 286] on div at bounding box center [627, 270] width 961 height 507
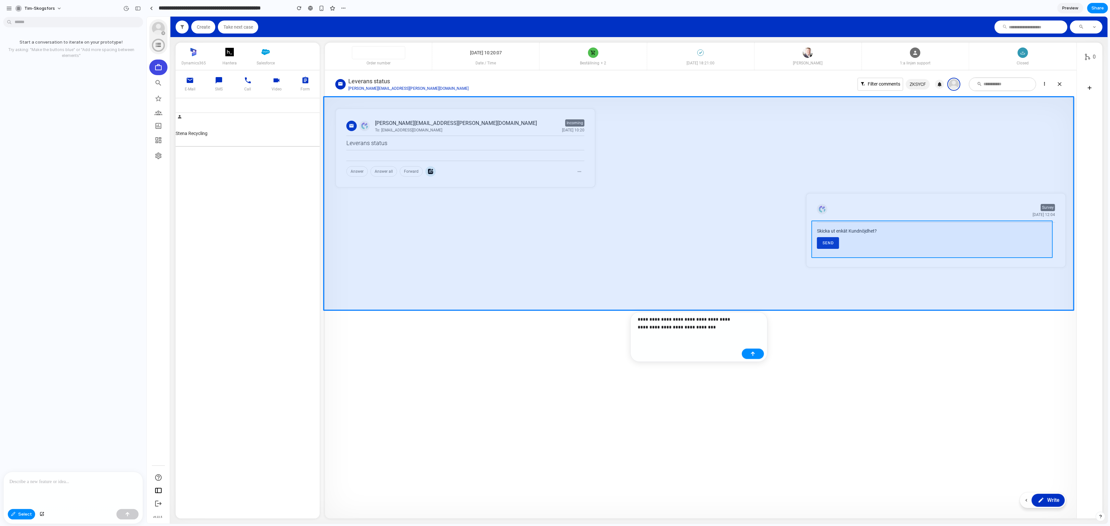
click at [876, 248] on div at bounding box center [627, 270] width 961 height 507
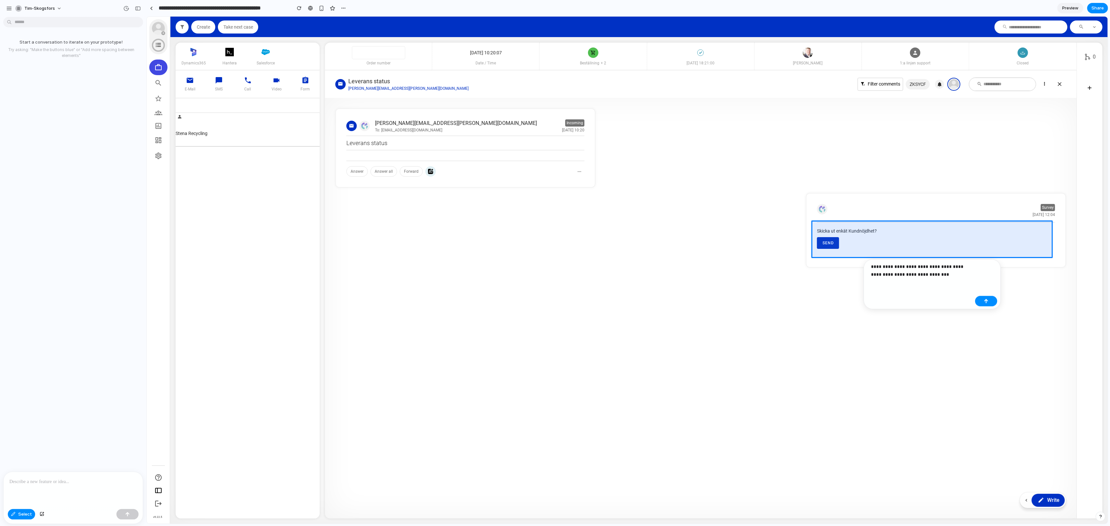
click at [908, 276] on p "**********" at bounding box center [921, 271] width 101 height 16
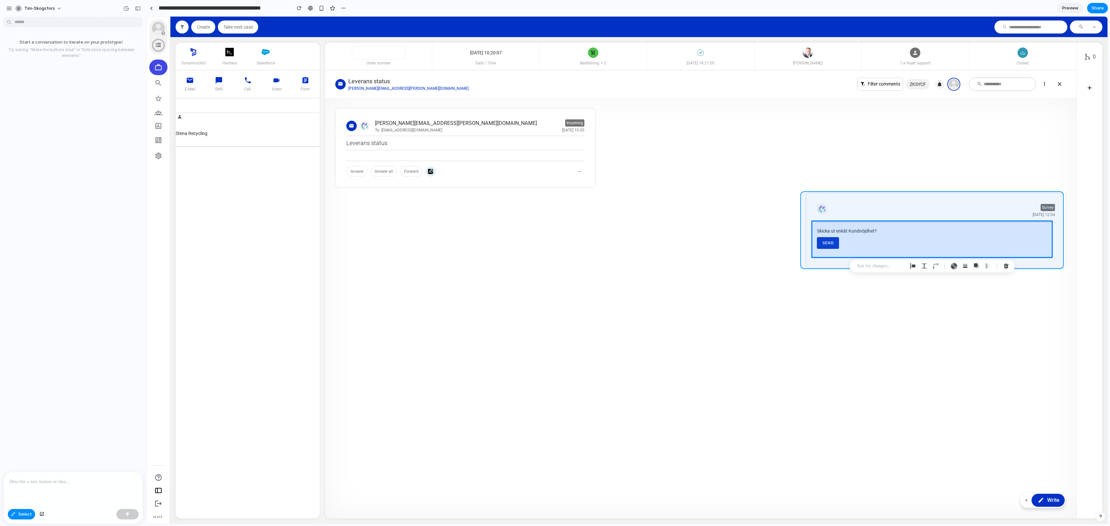
click at [865, 197] on div at bounding box center [627, 270] width 961 height 507
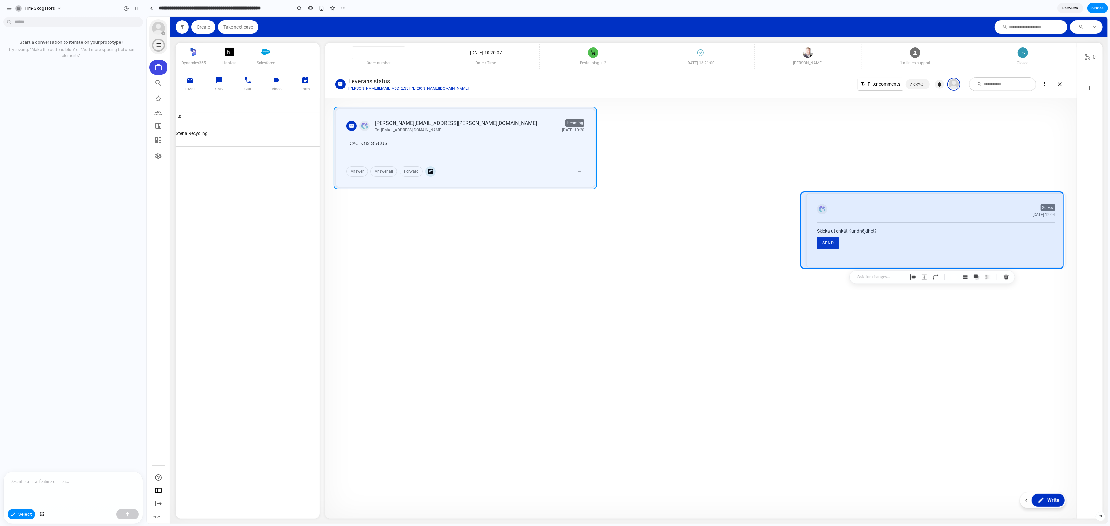
click at [565, 114] on div at bounding box center [627, 270] width 961 height 507
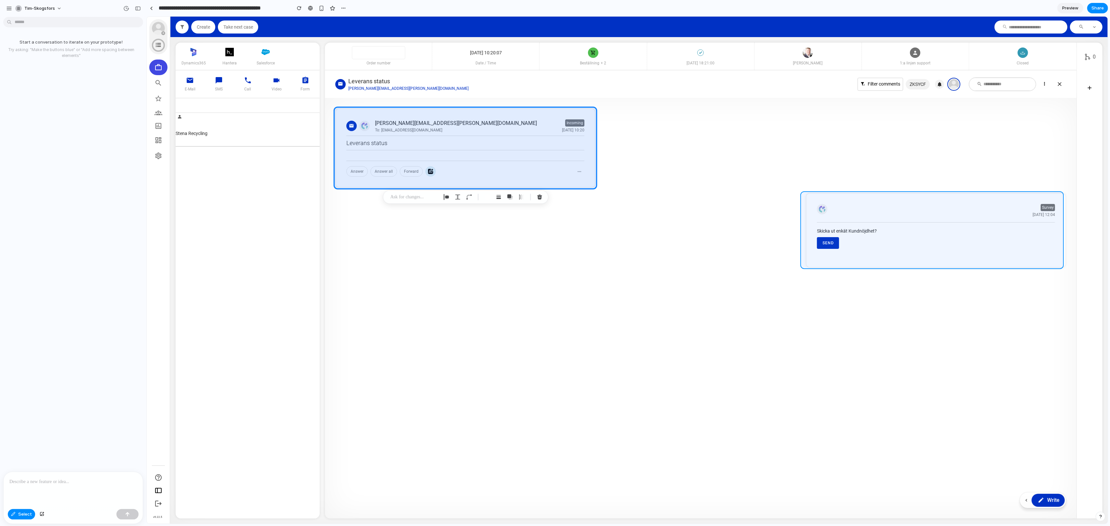
click at [809, 199] on div at bounding box center [627, 270] width 961 height 507
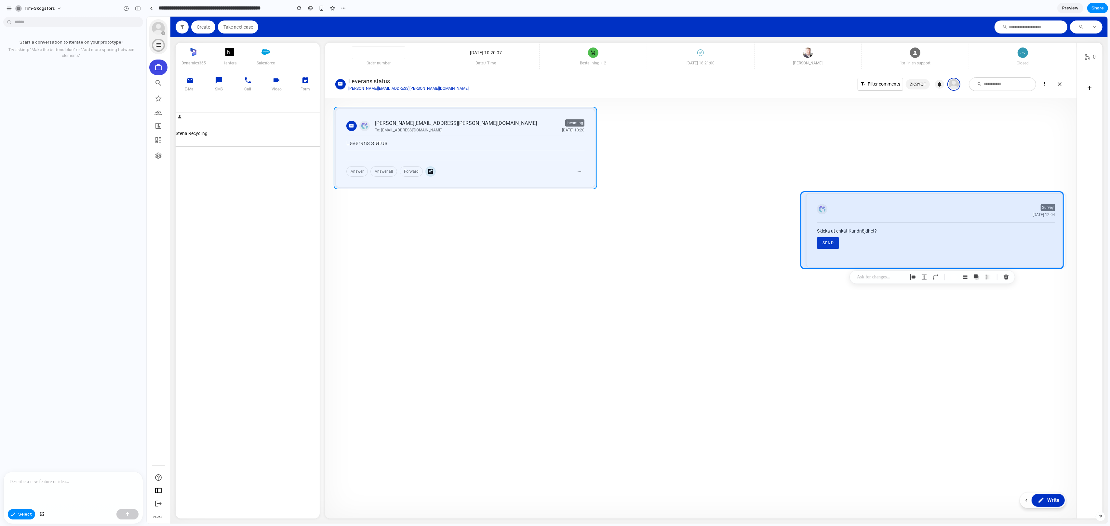
click at [591, 114] on div at bounding box center [627, 270] width 961 height 507
